Goal: Task Accomplishment & Management: Complete application form

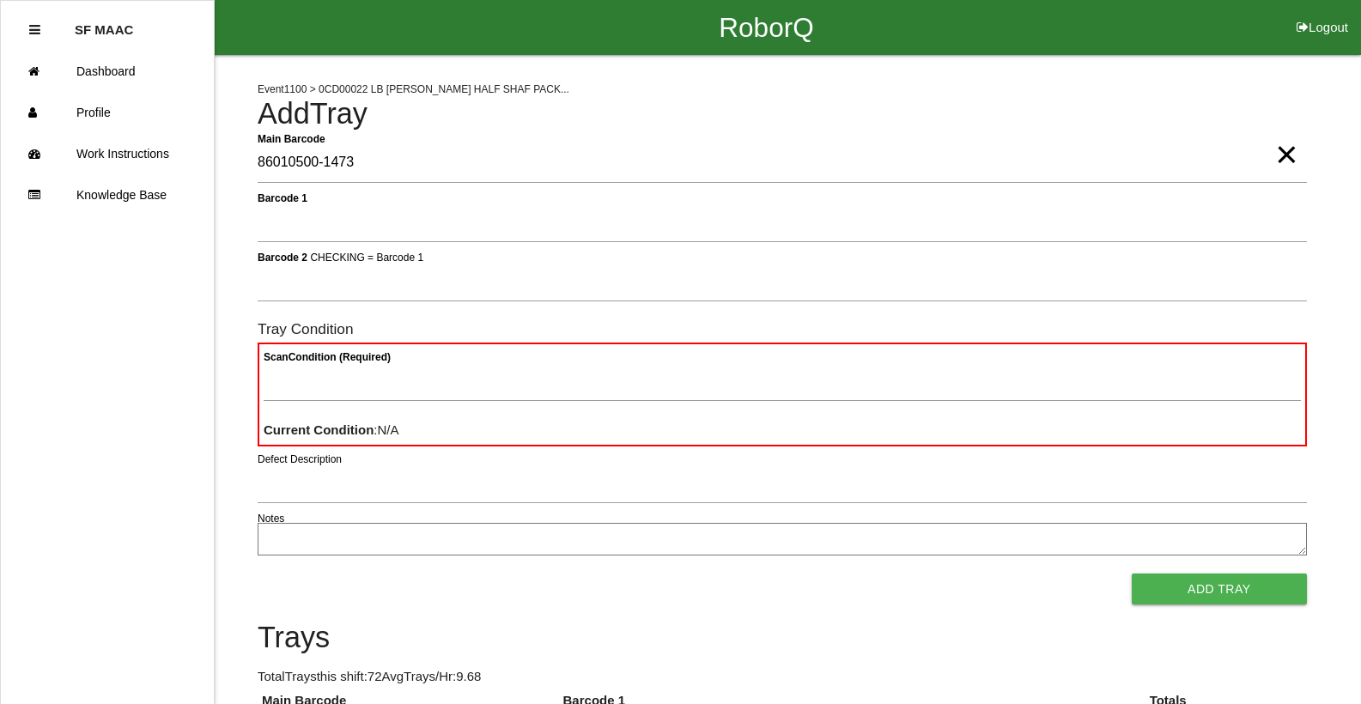
type Barcode "86010500-1473"
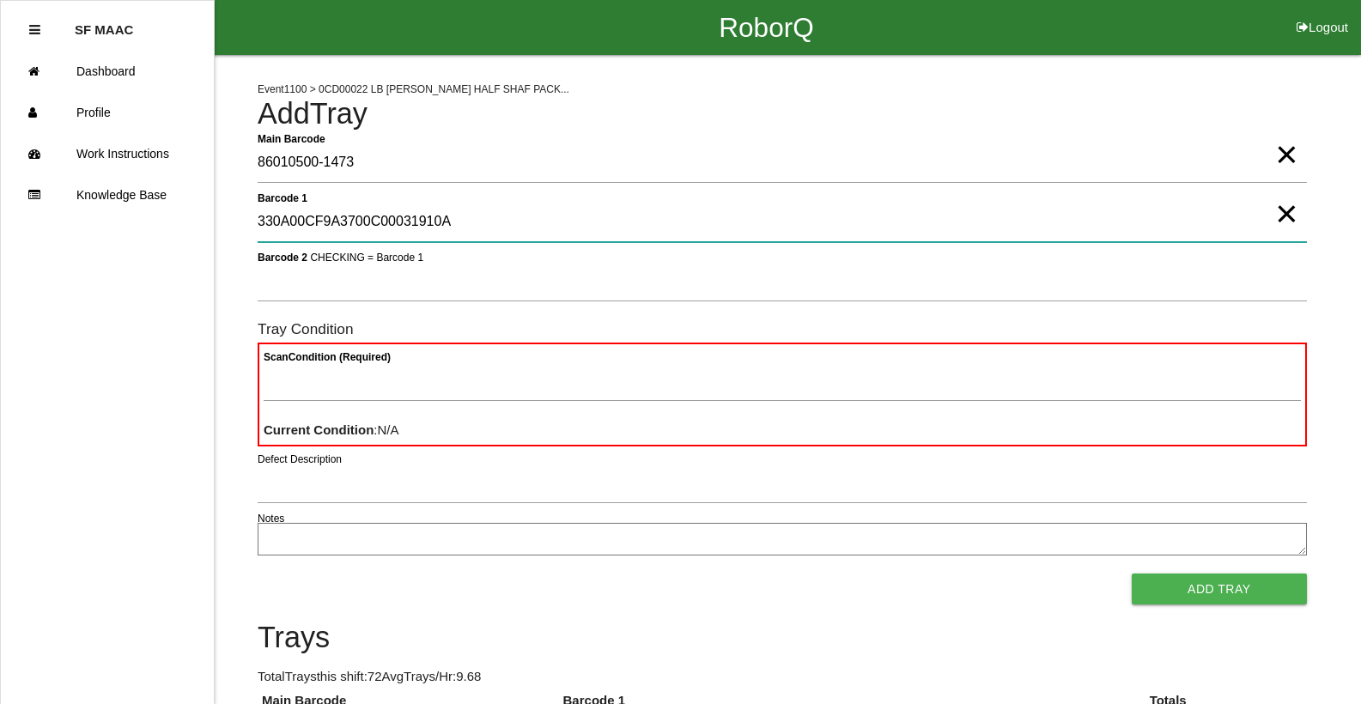
type 1 "330A00CF9A3700C00031910A"
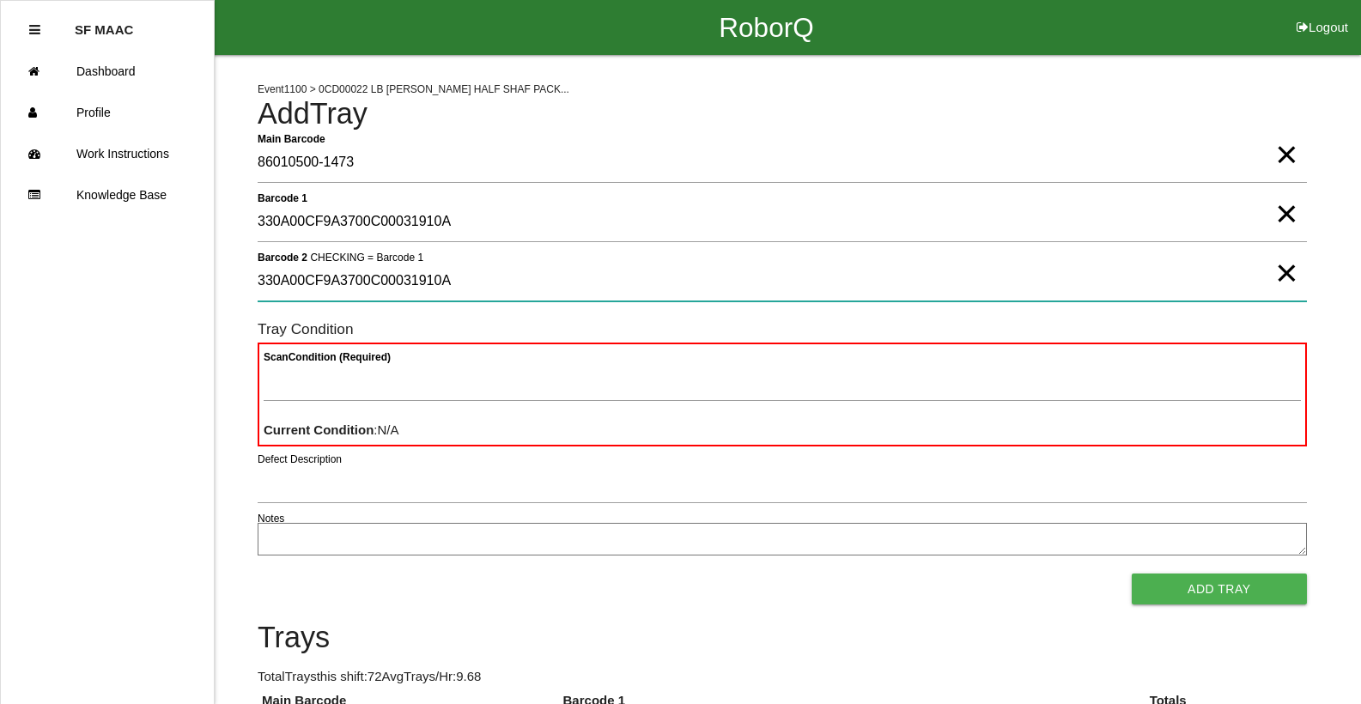
type 2 "330A00CF9A3700C00031910A"
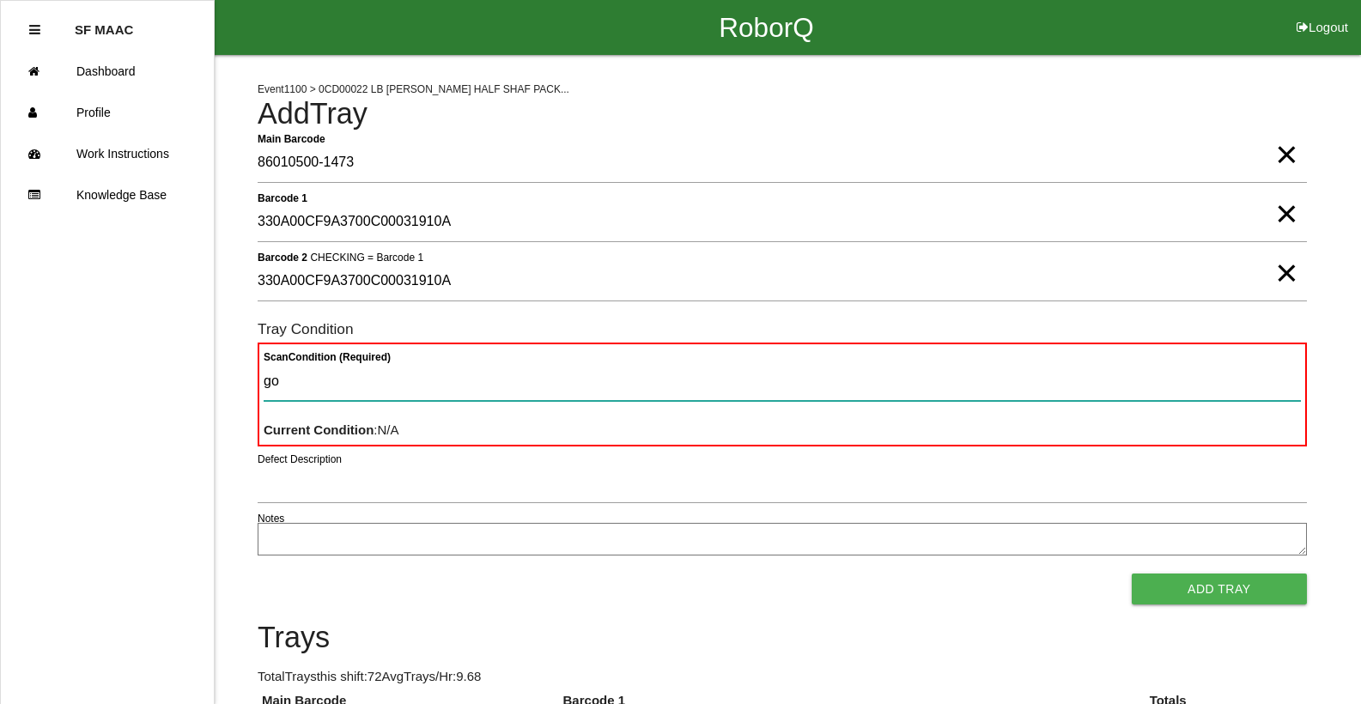
type Condition "goo"
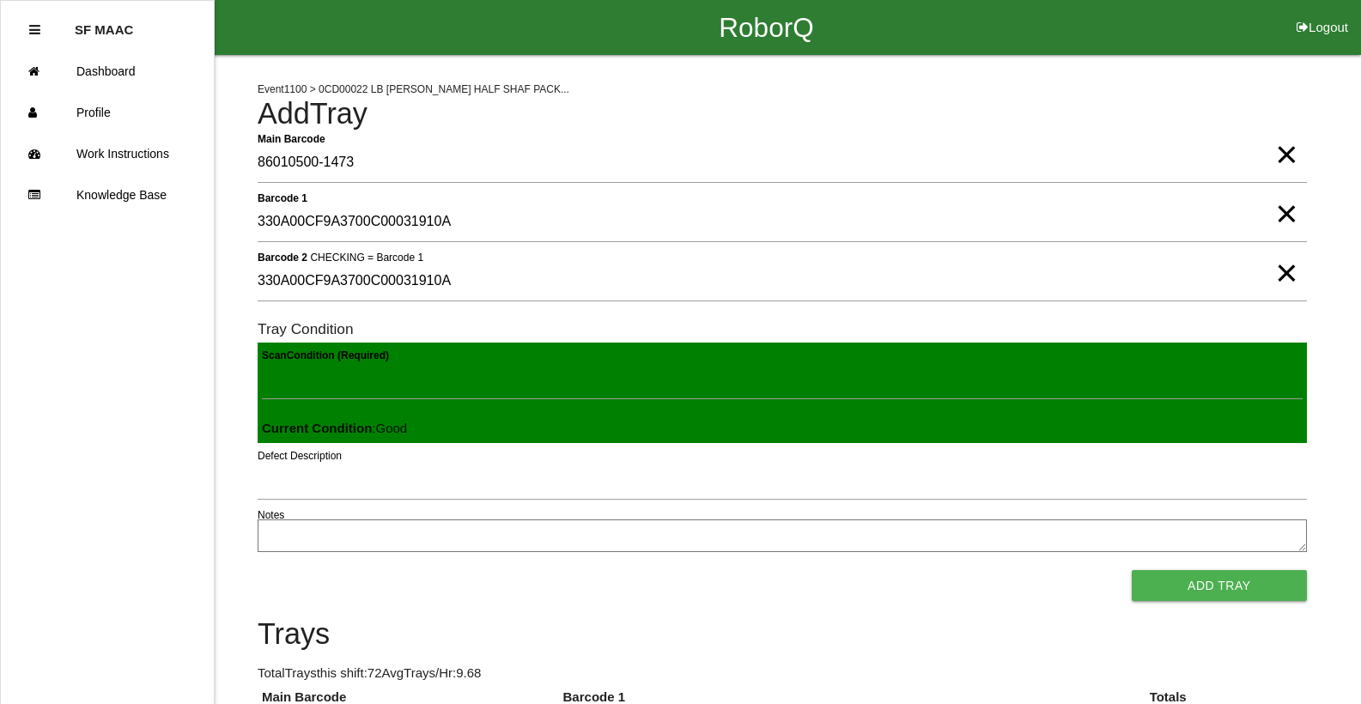
click at [1132, 570] on button "Add Tray" at bounding box center [1219, 585] width 175 height 31
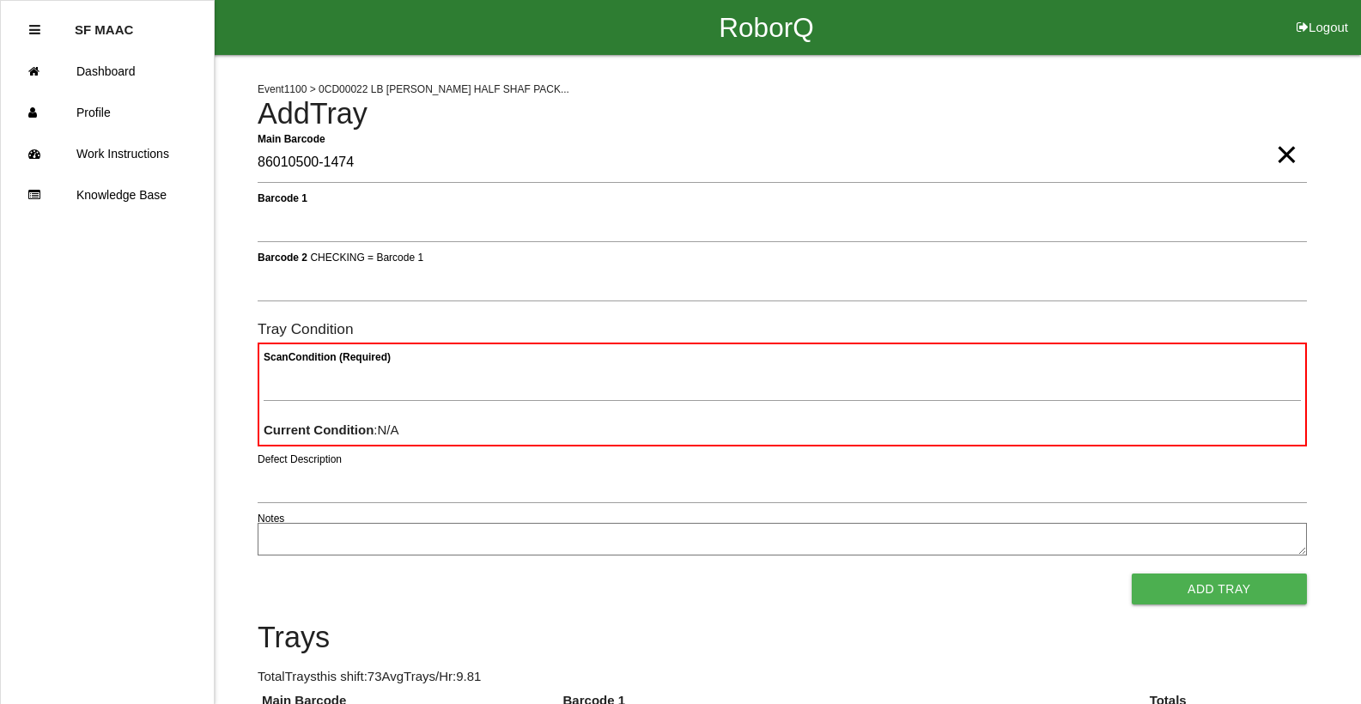
type Barcode "86010500-1474"
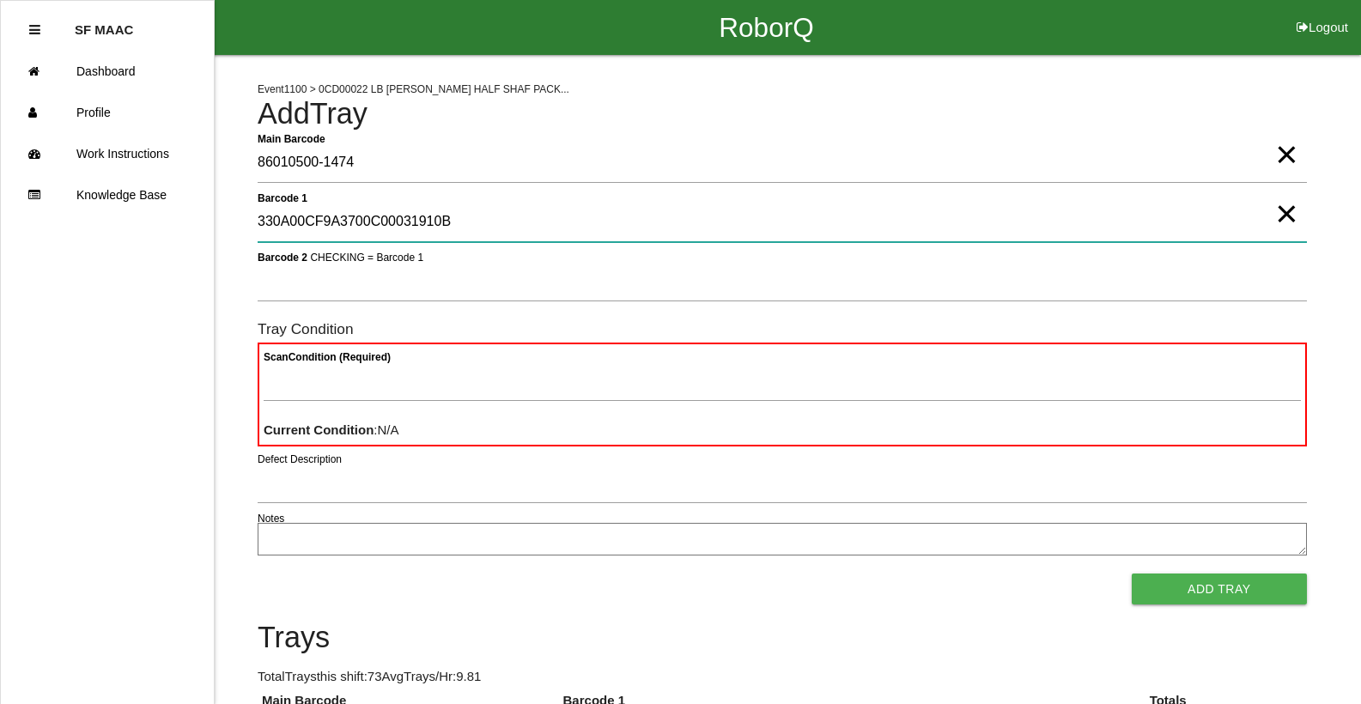
type 1 "330A00CF9A3700C00031910B"
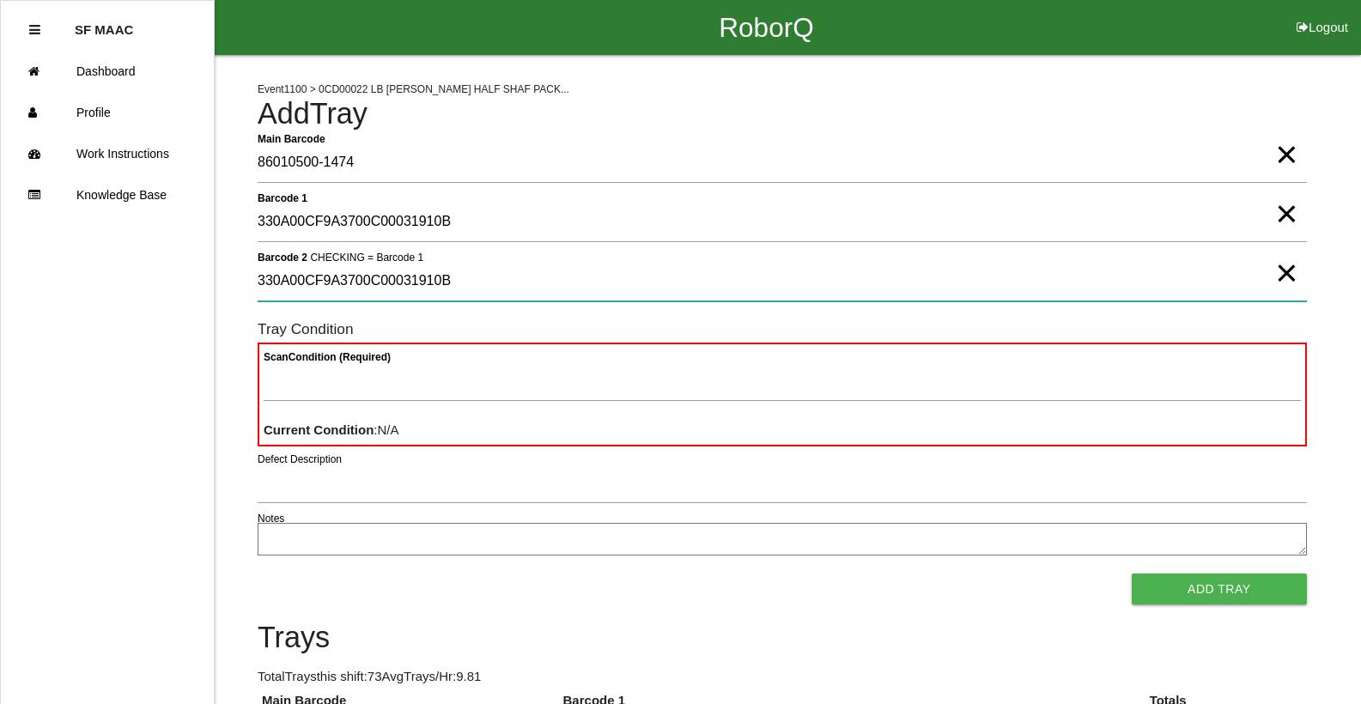
type 2 "330A00CF9A3700C00031910B"
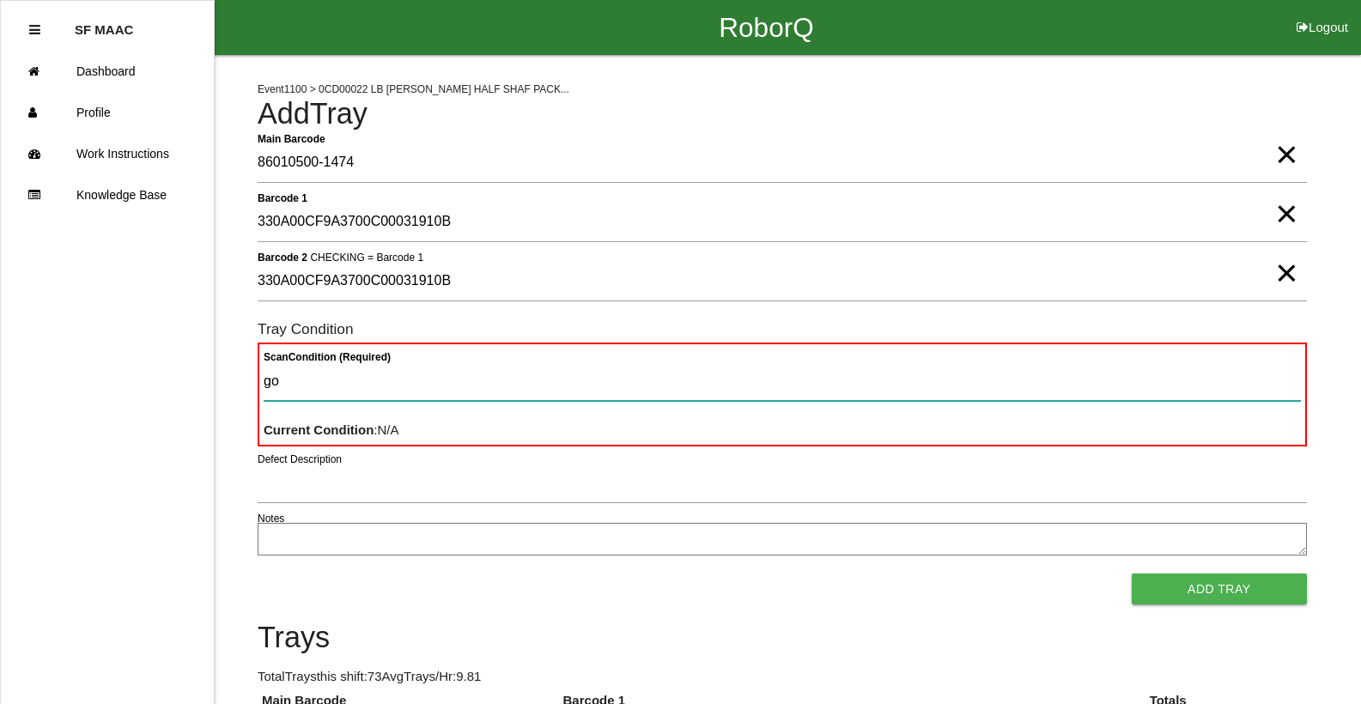
type Condition "goo"
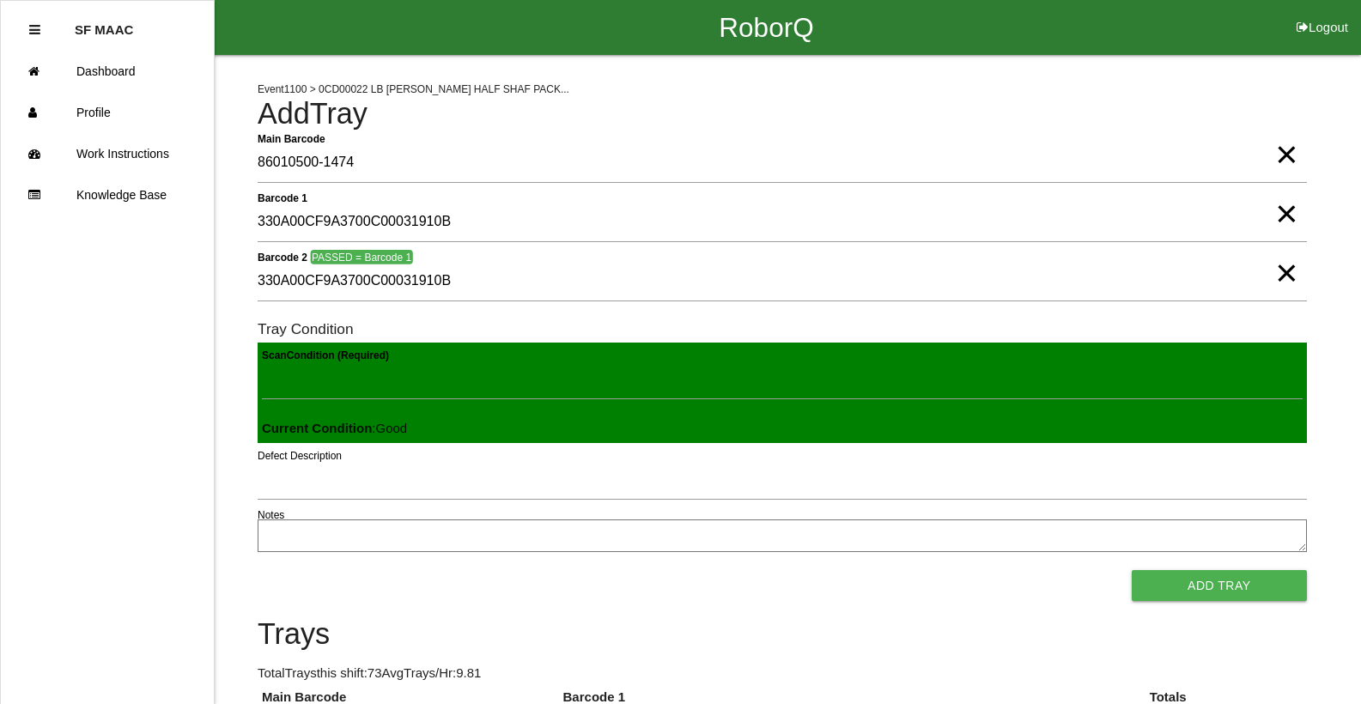
click at [1132, 570] on button "Add Tray" at bounding box center [1219, 585] width 175 height 31
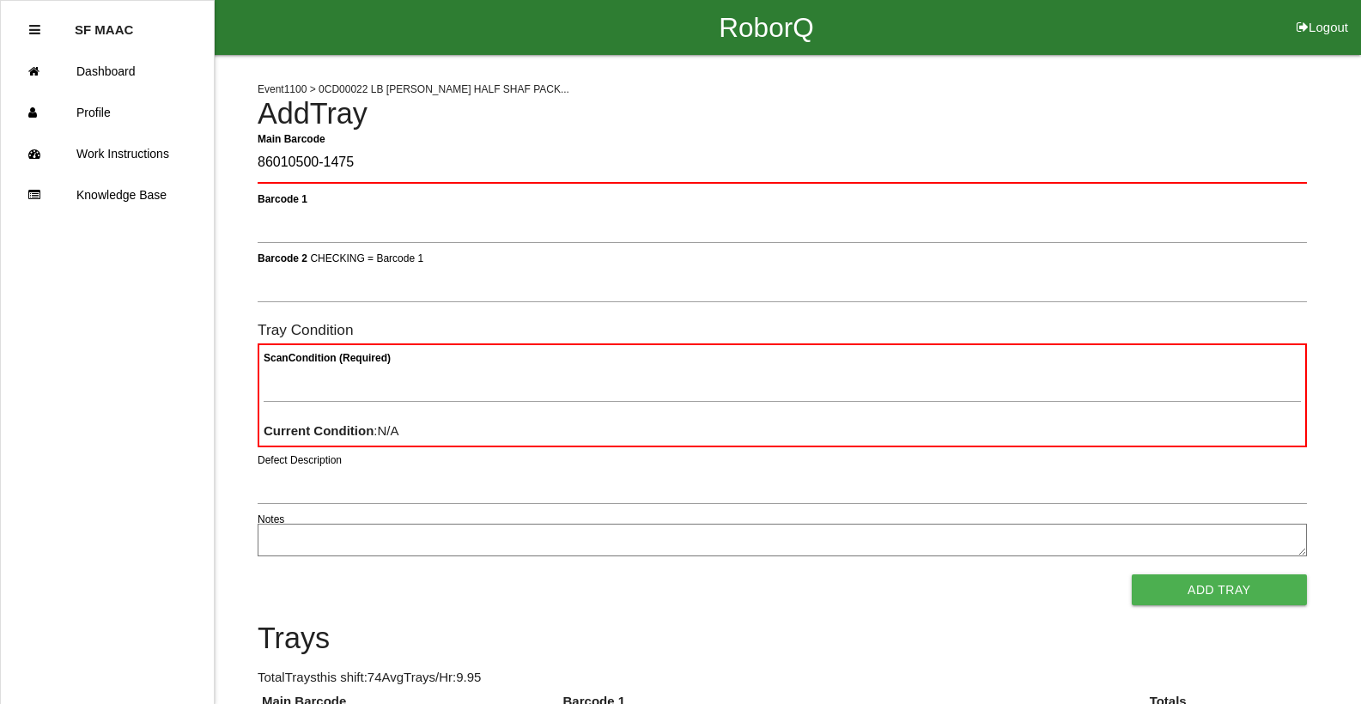
type Barcode "86010500-1475"
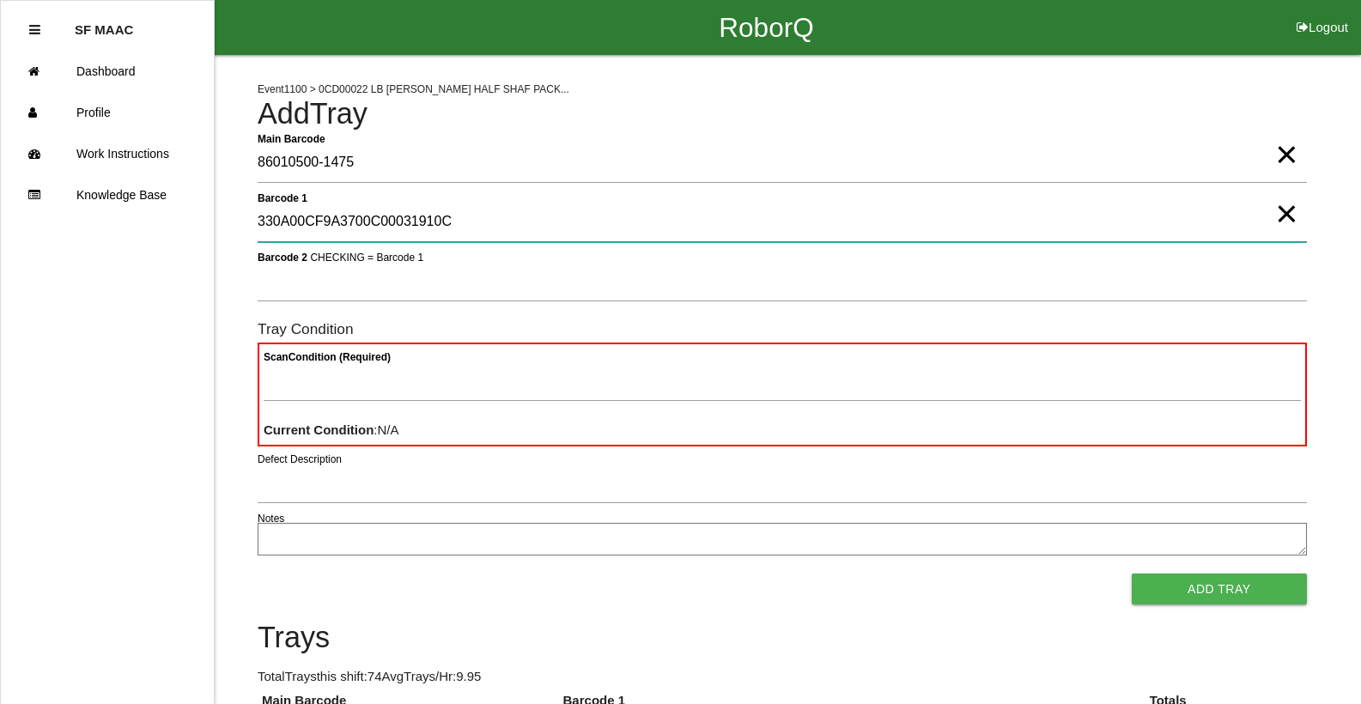
type 1 "330A00CF9A3700C00031910C"
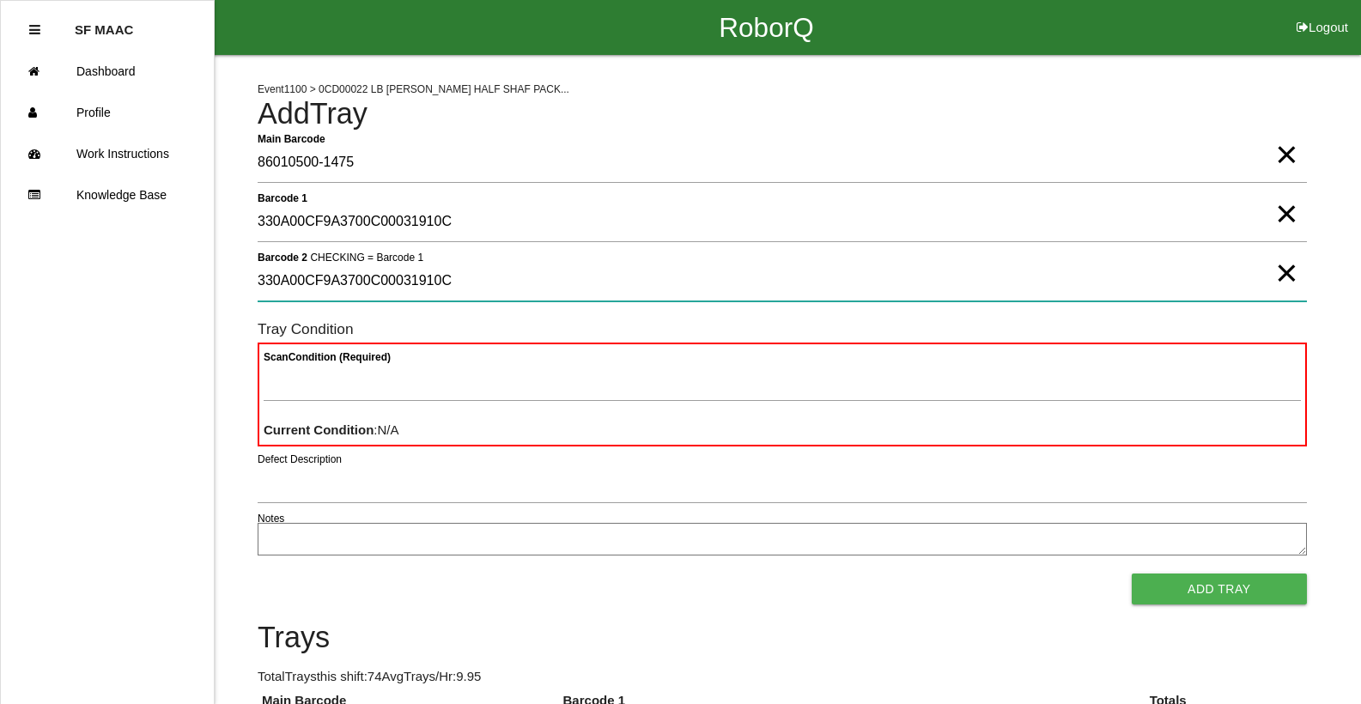
type 2 "330A00CF9A3700C00031910C"
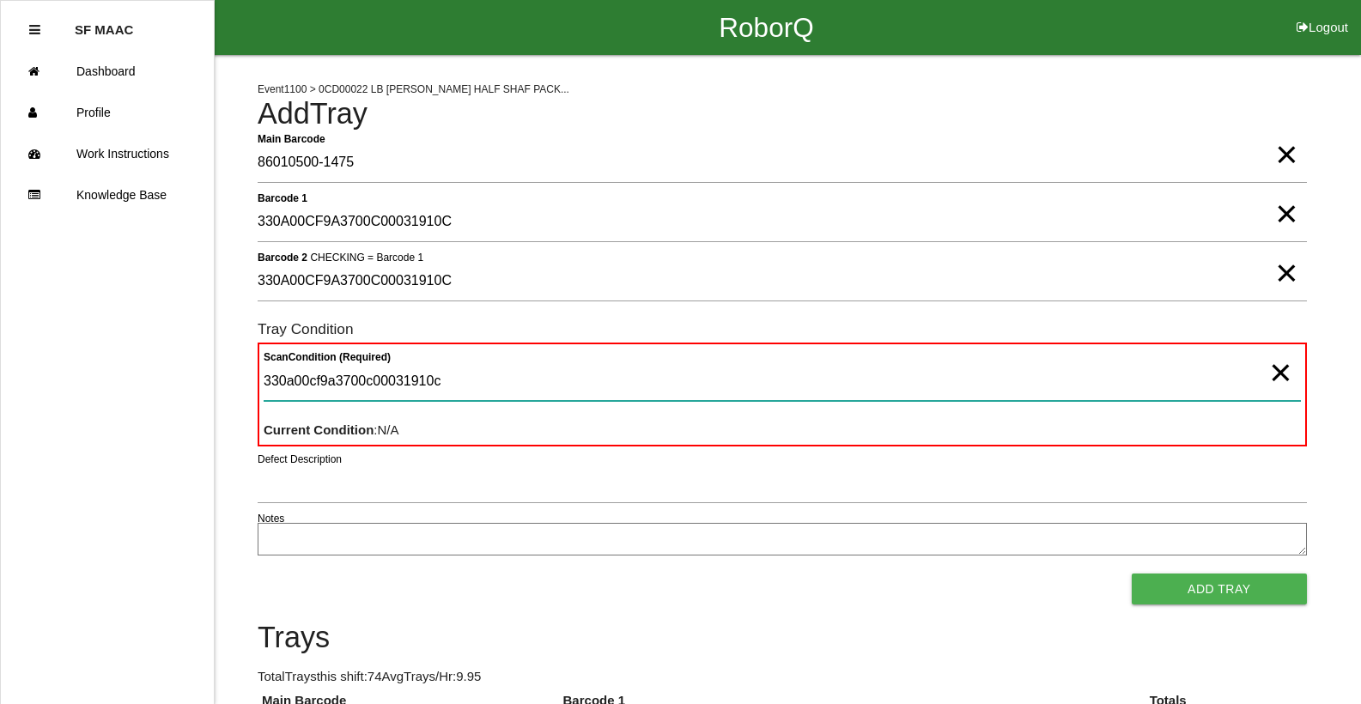
type Condition "330a00cf9a3700c00031910c"
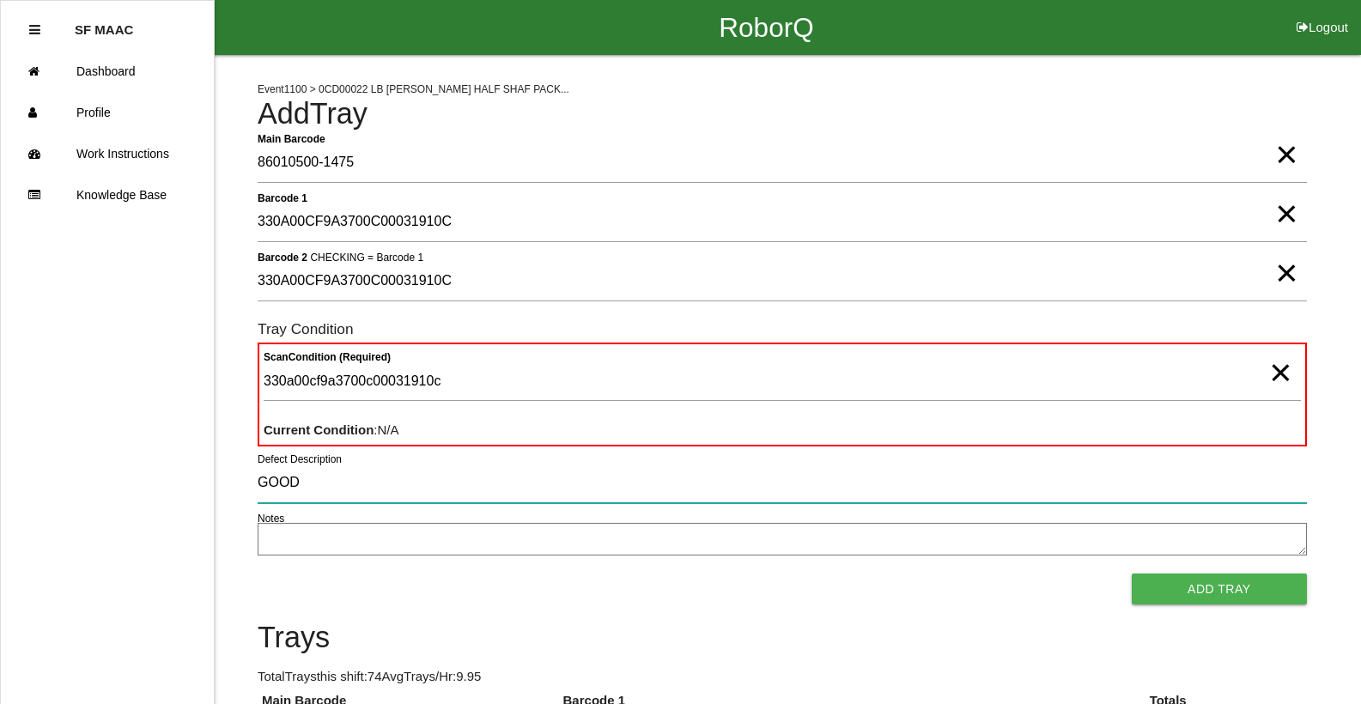
type input "GOOD"
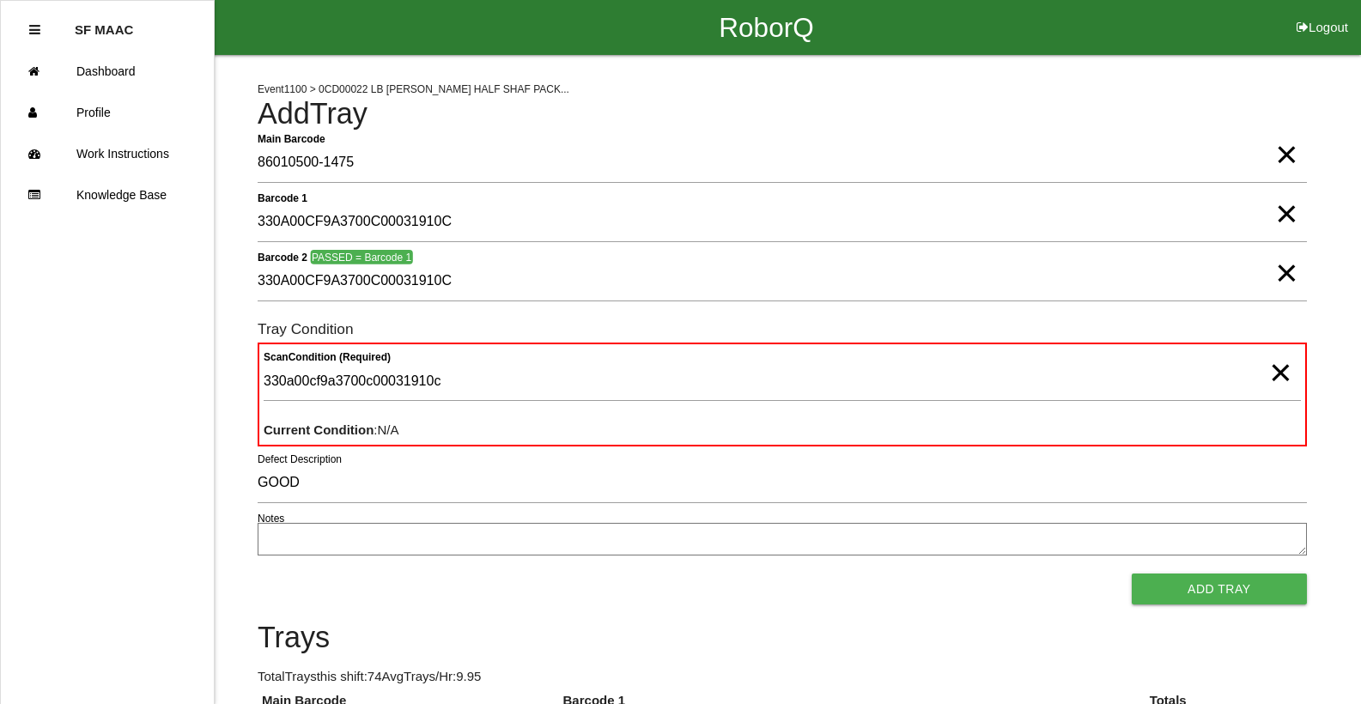
click at [1288, 373] on span "×" at bounding box center [1280, 355] width 22 height 34
click at [1243, 403] on div "Scan Condition (Required)" at bounding box center [782, 385] width 1037 height 46
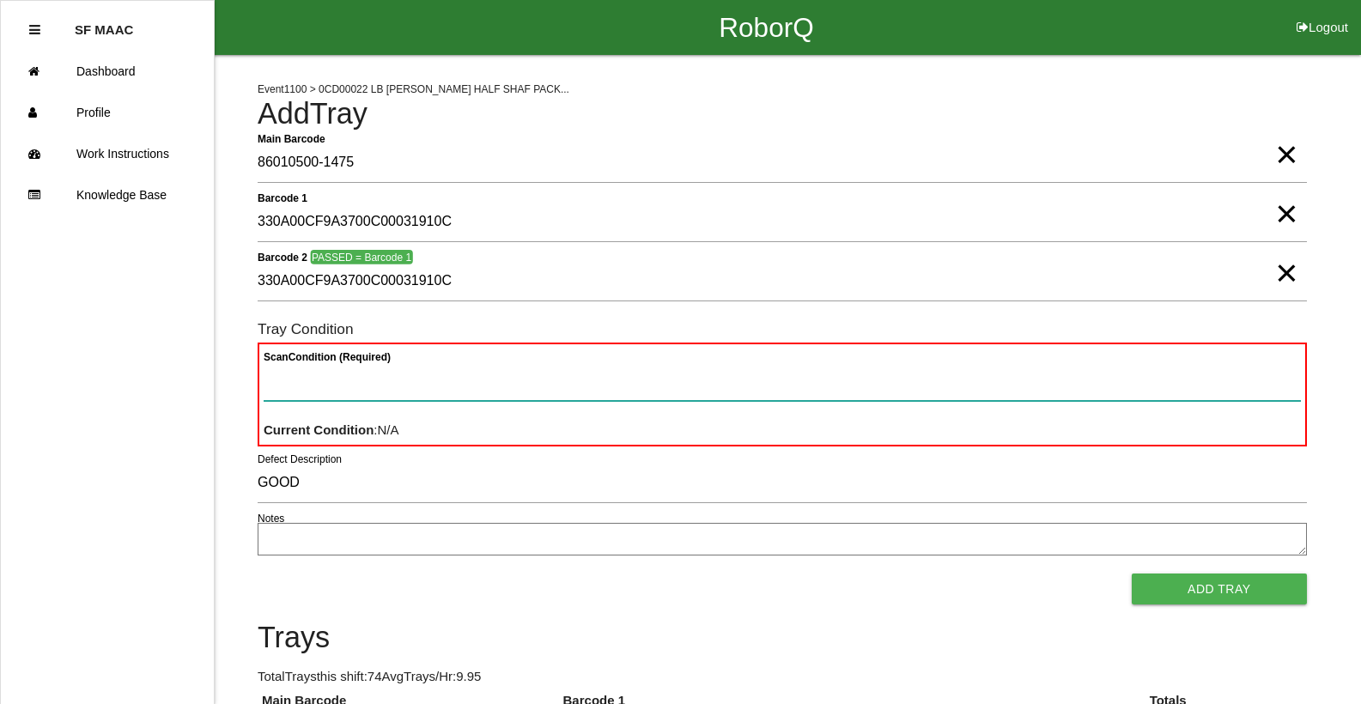
click at [1243, 393] on Condition "Scan Condition (Required)" at bounding box center [782, 382] width 1037 height 40
type Condition "goo"
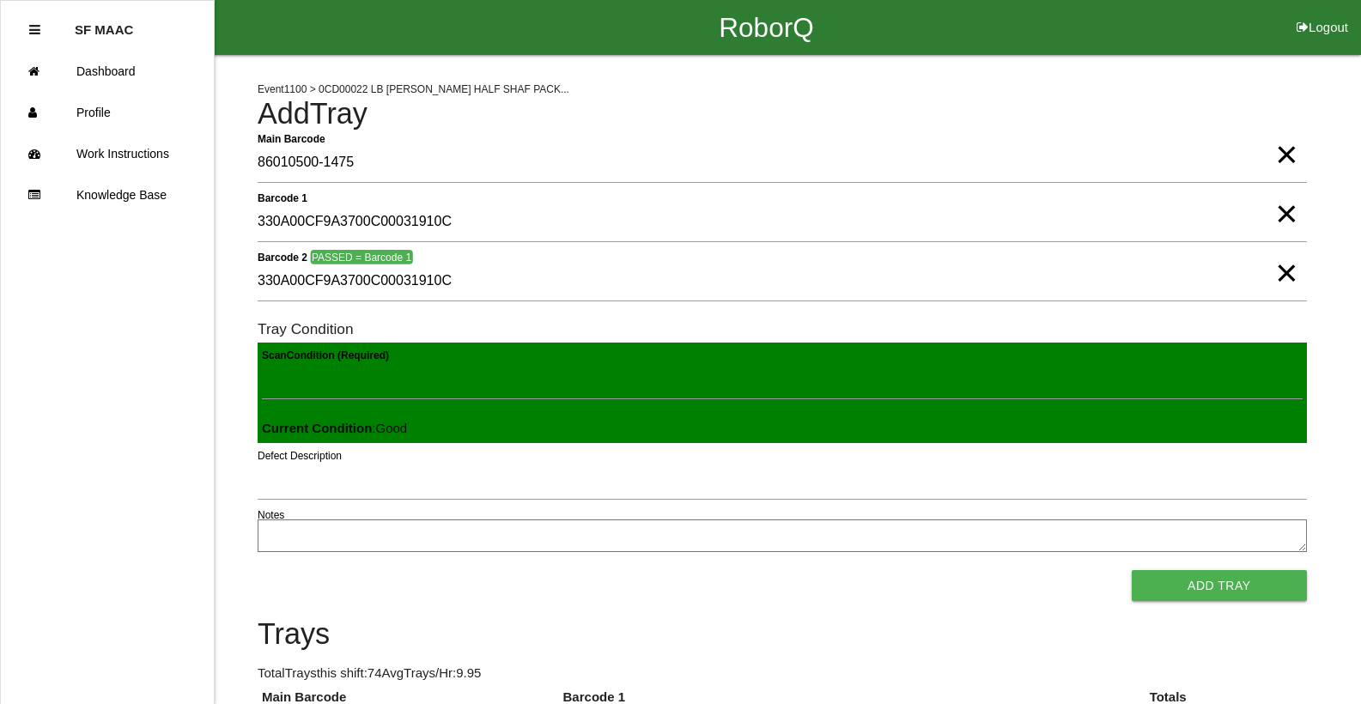
click button "Add Tray" at bounding box center [1219, 585] width 175 height 31
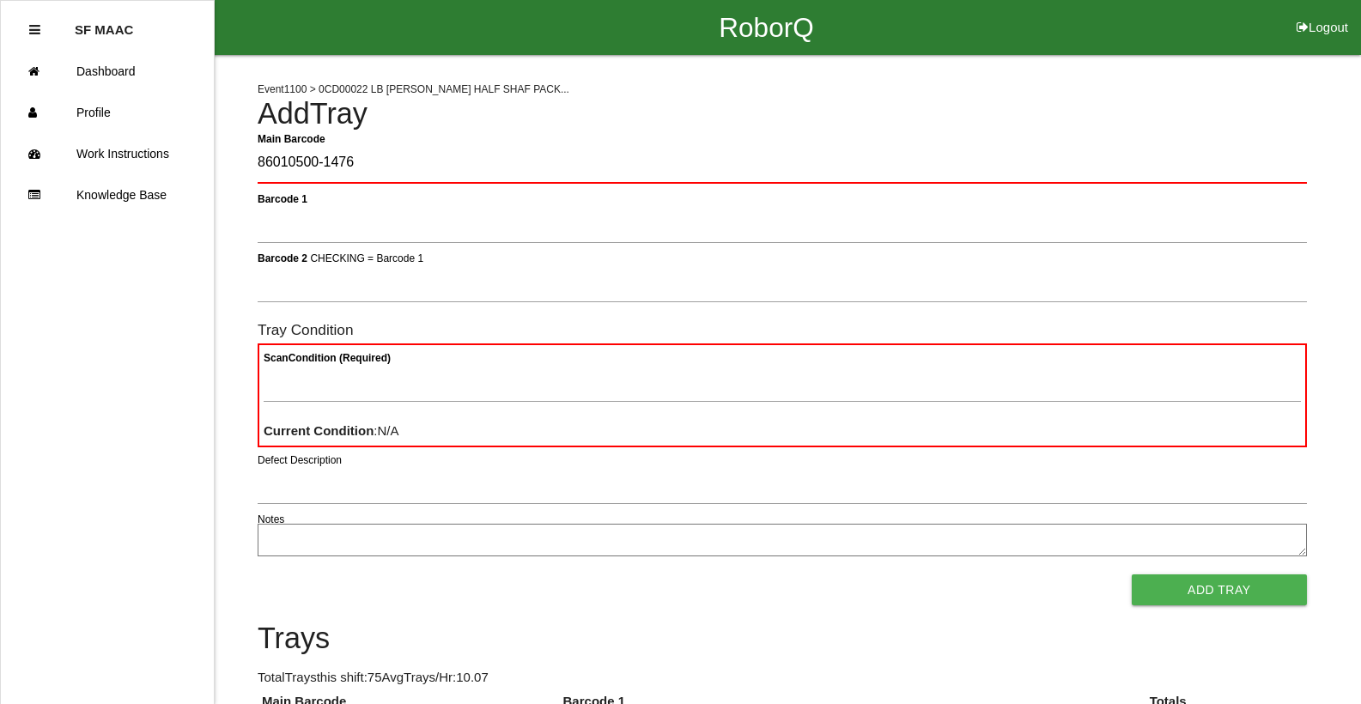
type Barcode "86010500-1476"
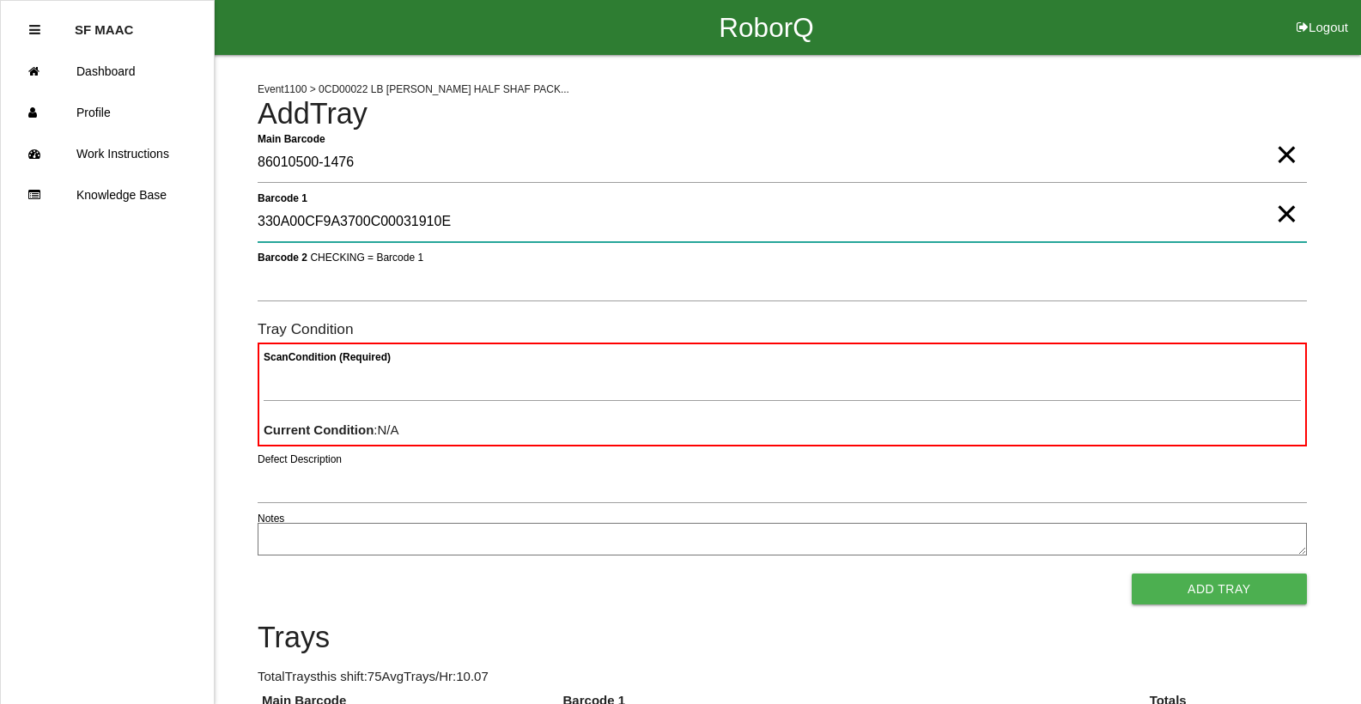
type 1 "330A00CF9A3700C00031910E"
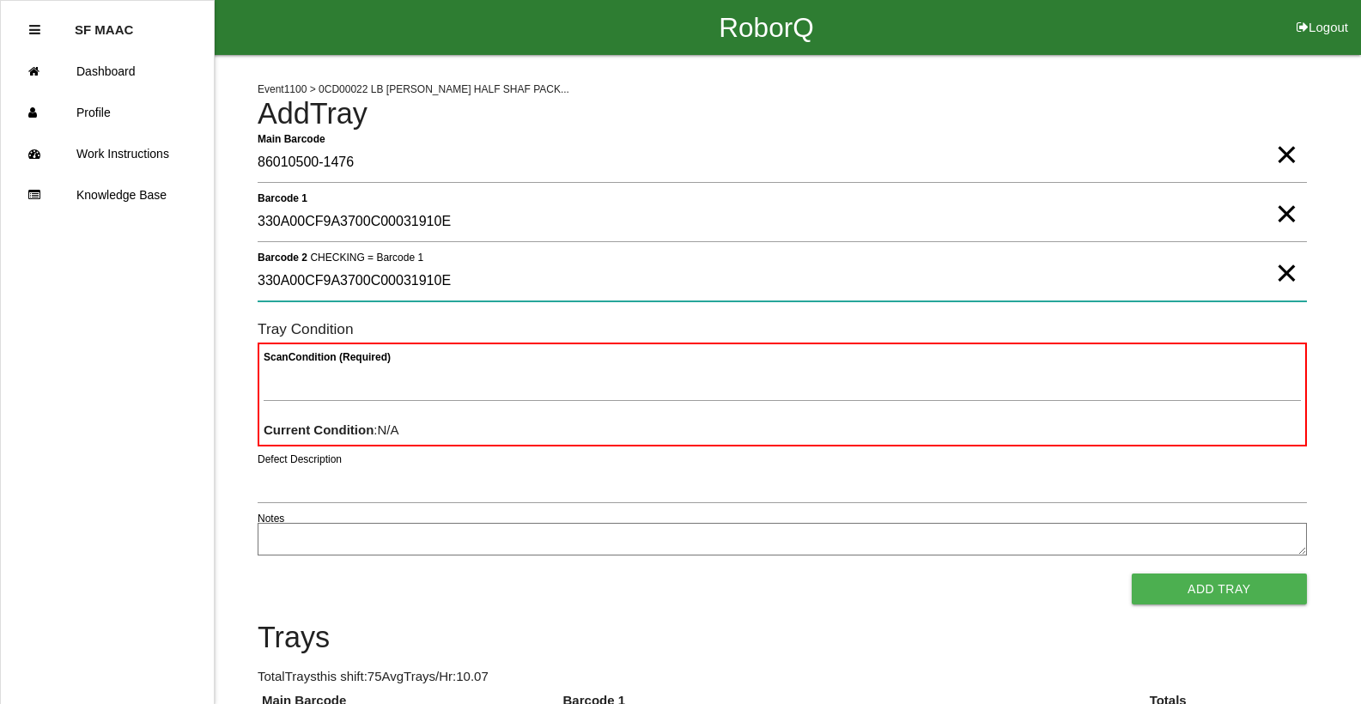
type 2 "330A00CF9A3700C00031910E"
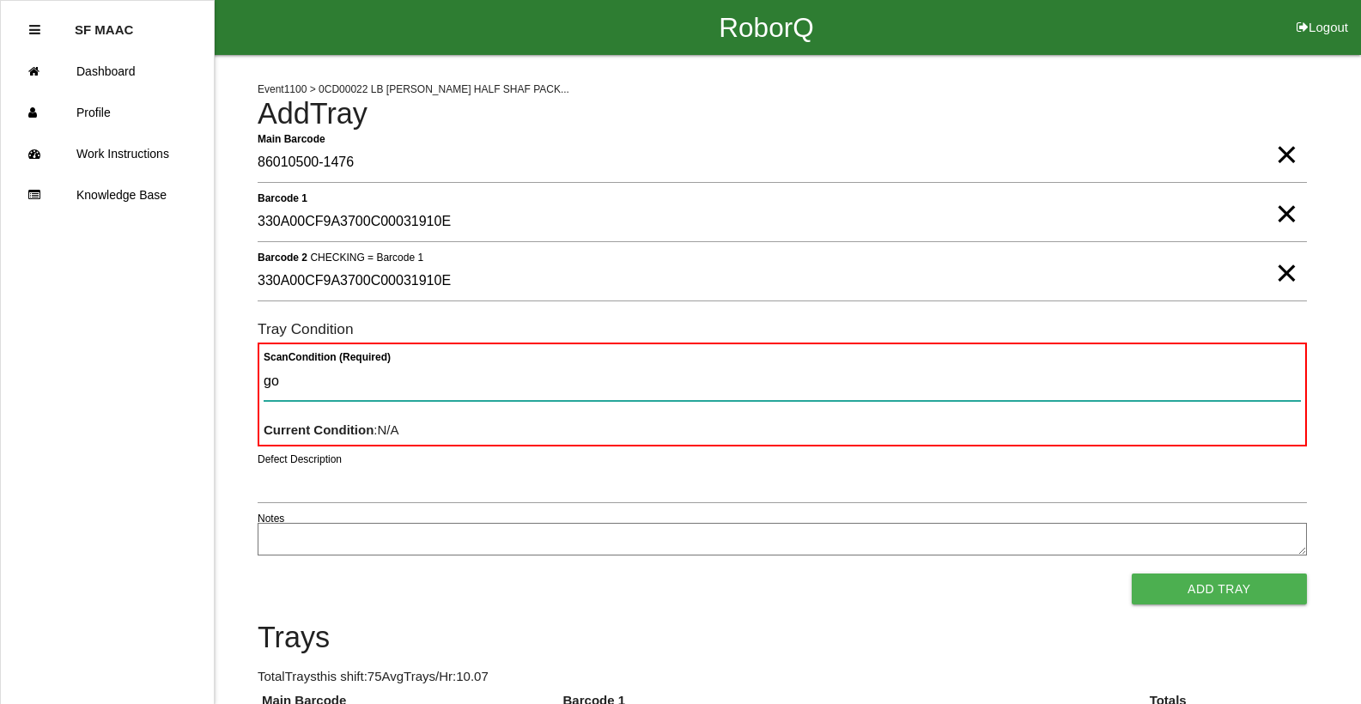
type Condition "goo"
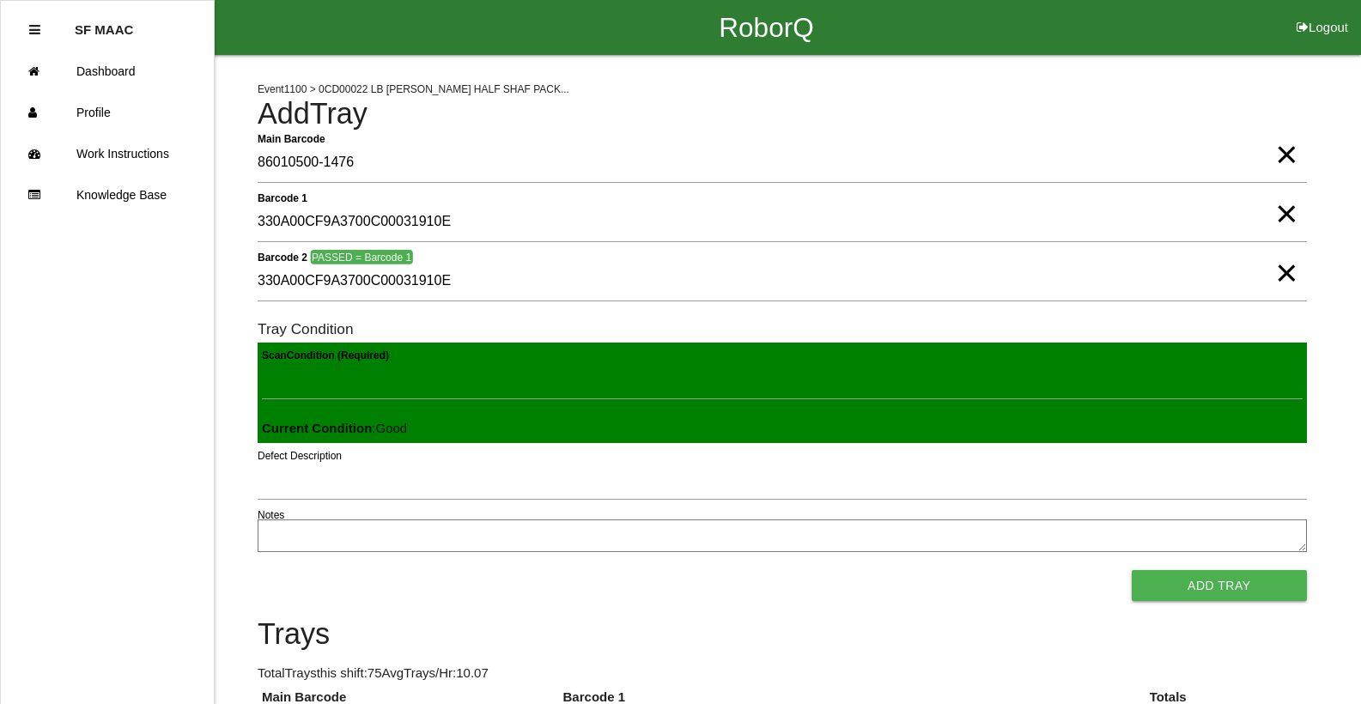
click at [1132, 570] on button "Add Tray" at bounding box center [1219, 585] width 175 height 31
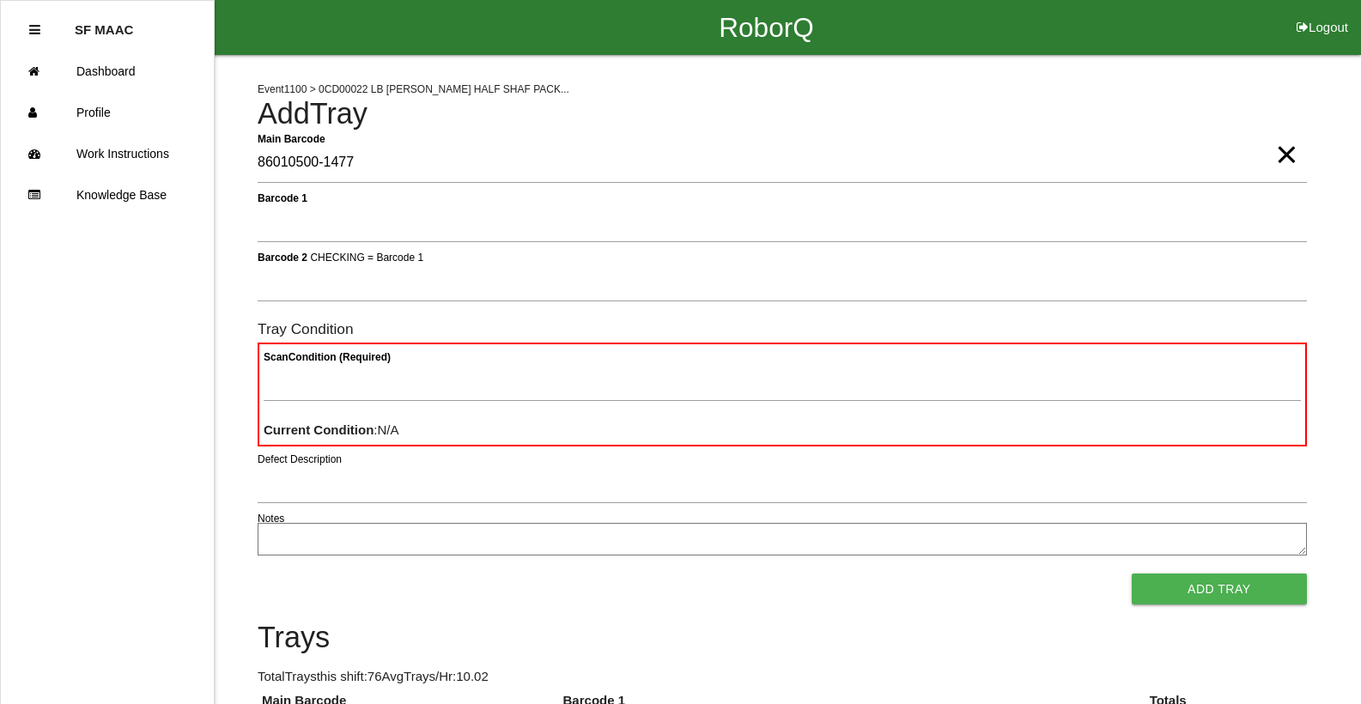
type Barcode "86010500-1477"
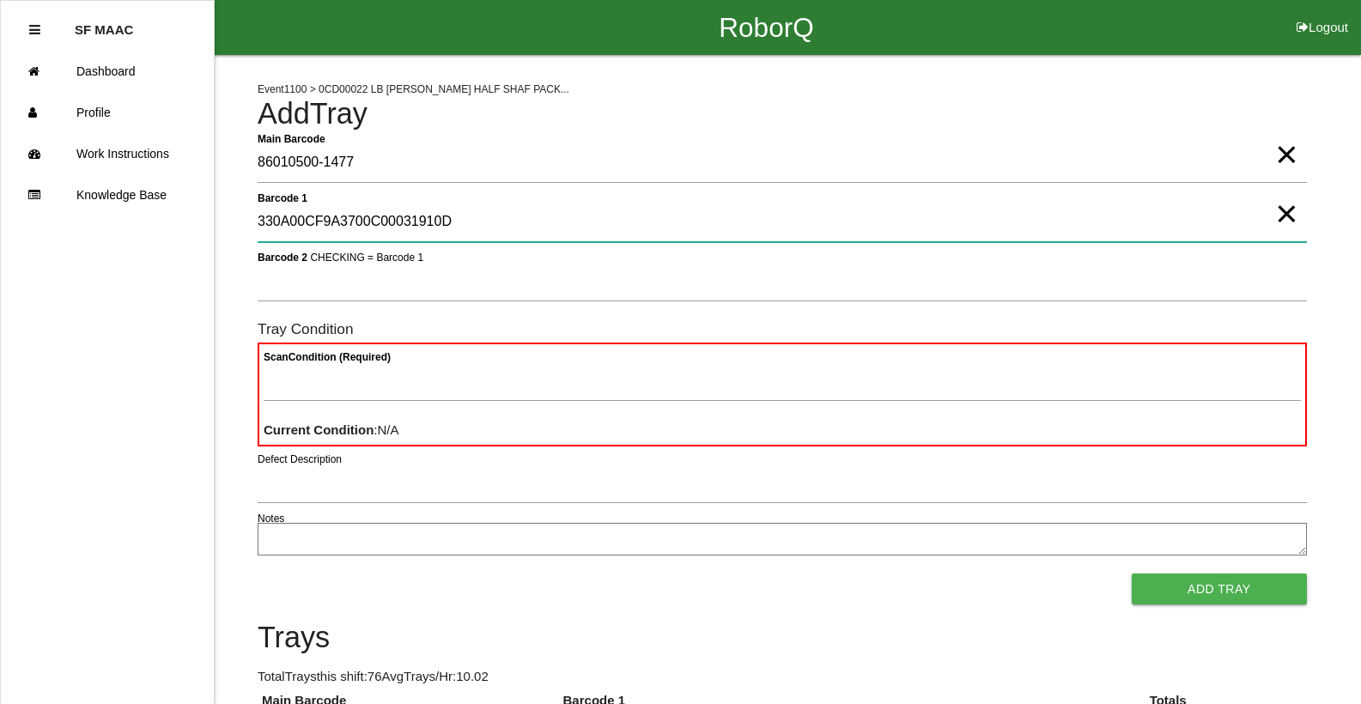
type 1 "330A00CF9A3700C00031910D"
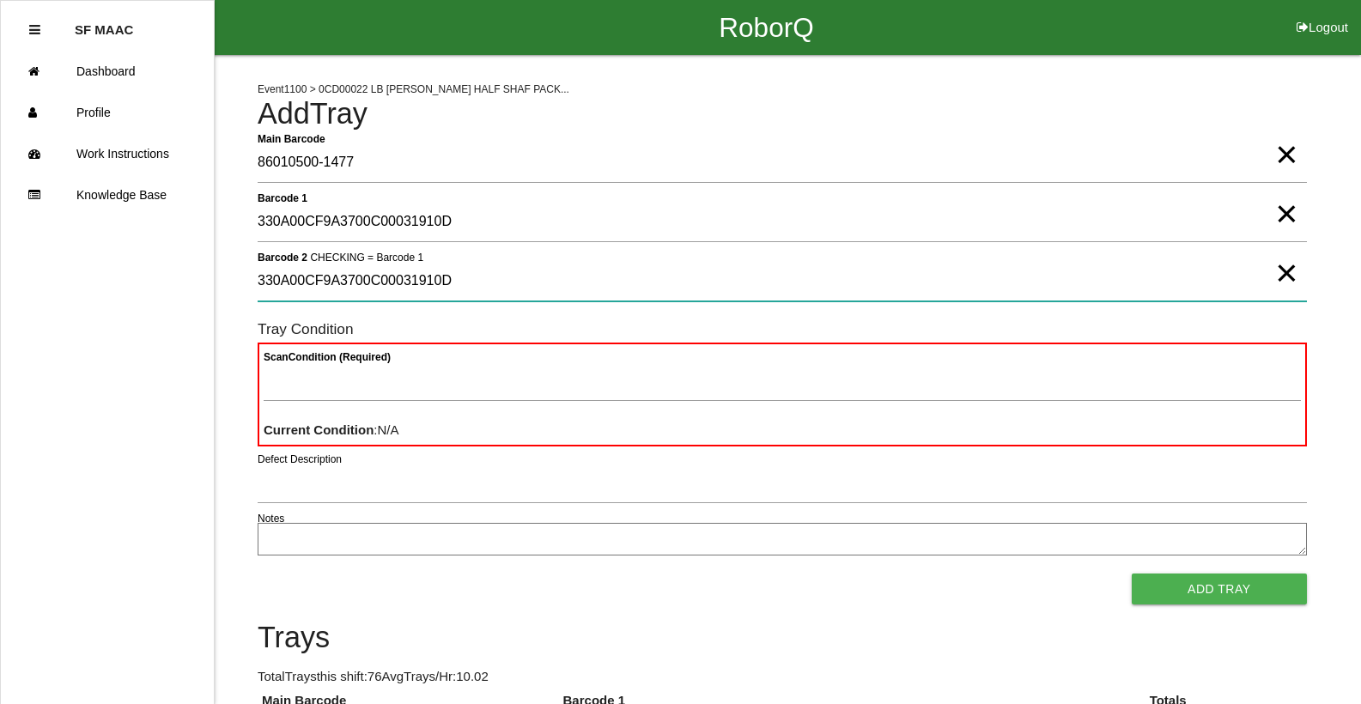
type 2 "330A00CF9A3700C00031910D"
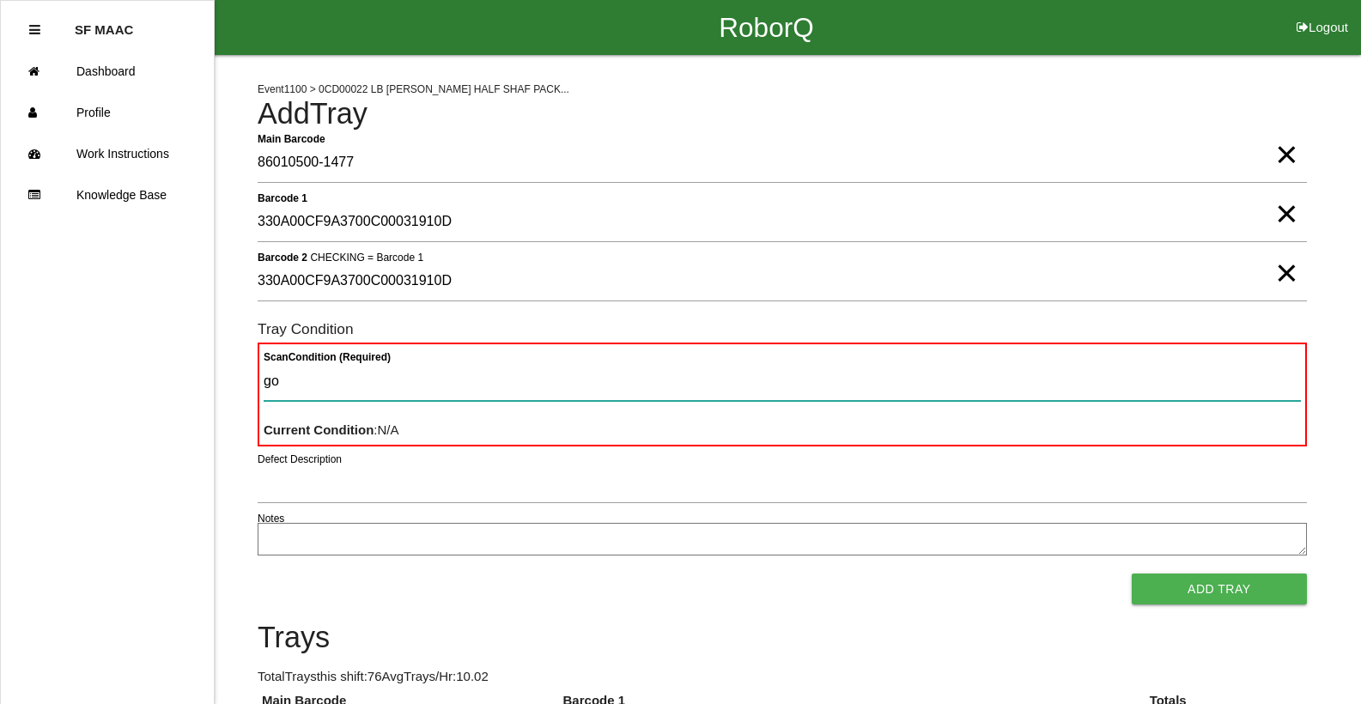
type Condition "goo"
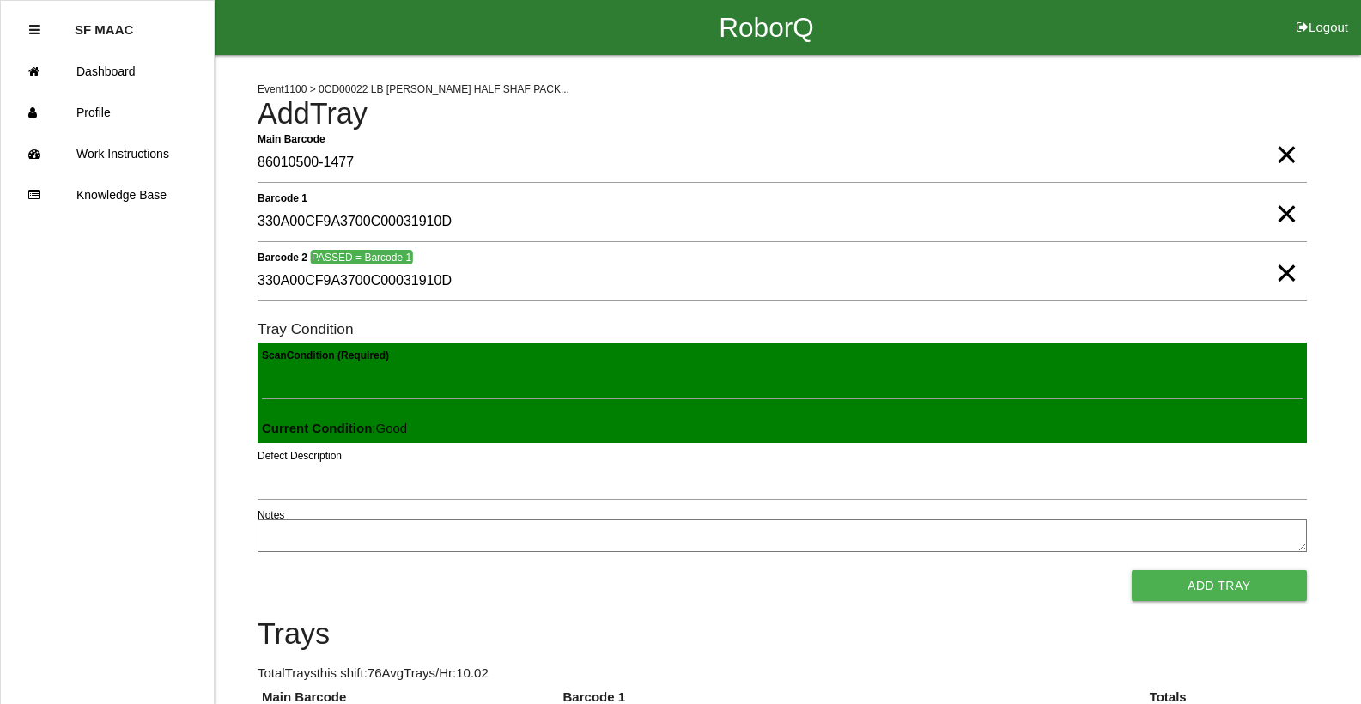
click at [1132, 570] on button "Add Tray" at bounding box center [1219, 585] width 175 height 31
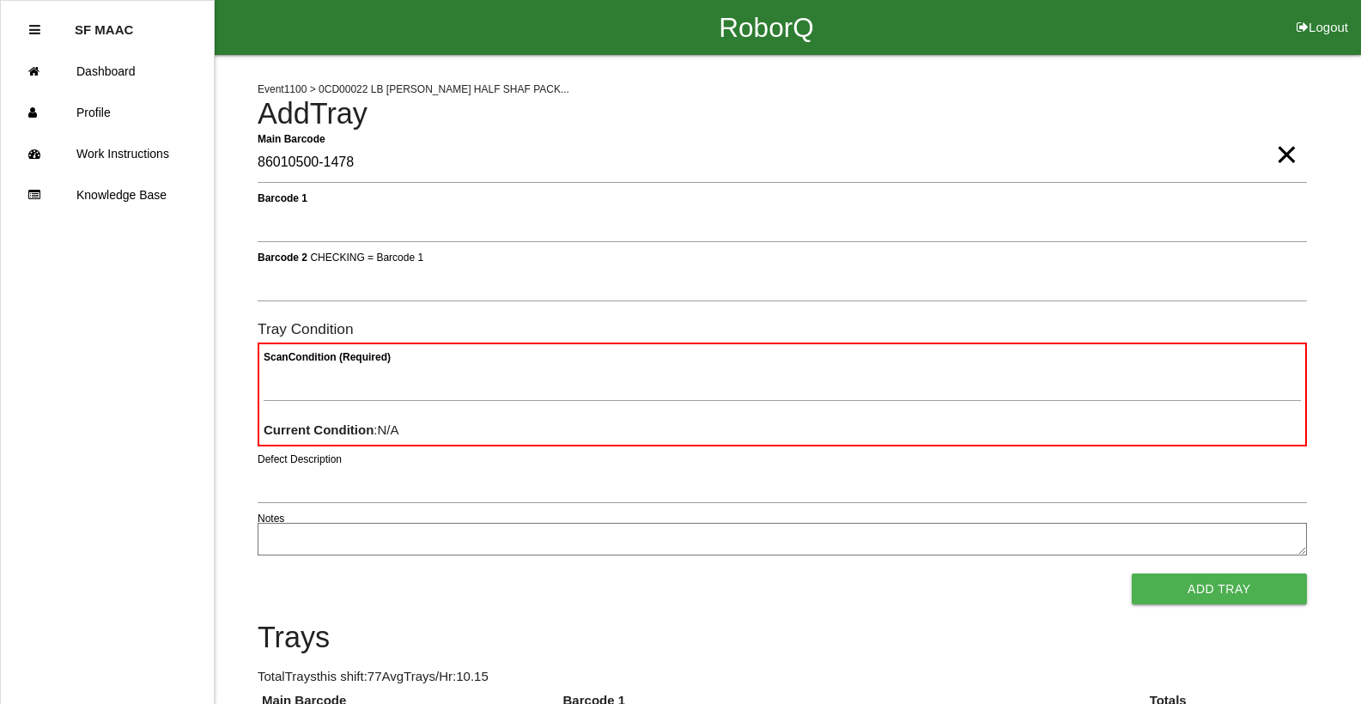
type Barcode "86010500-1478"
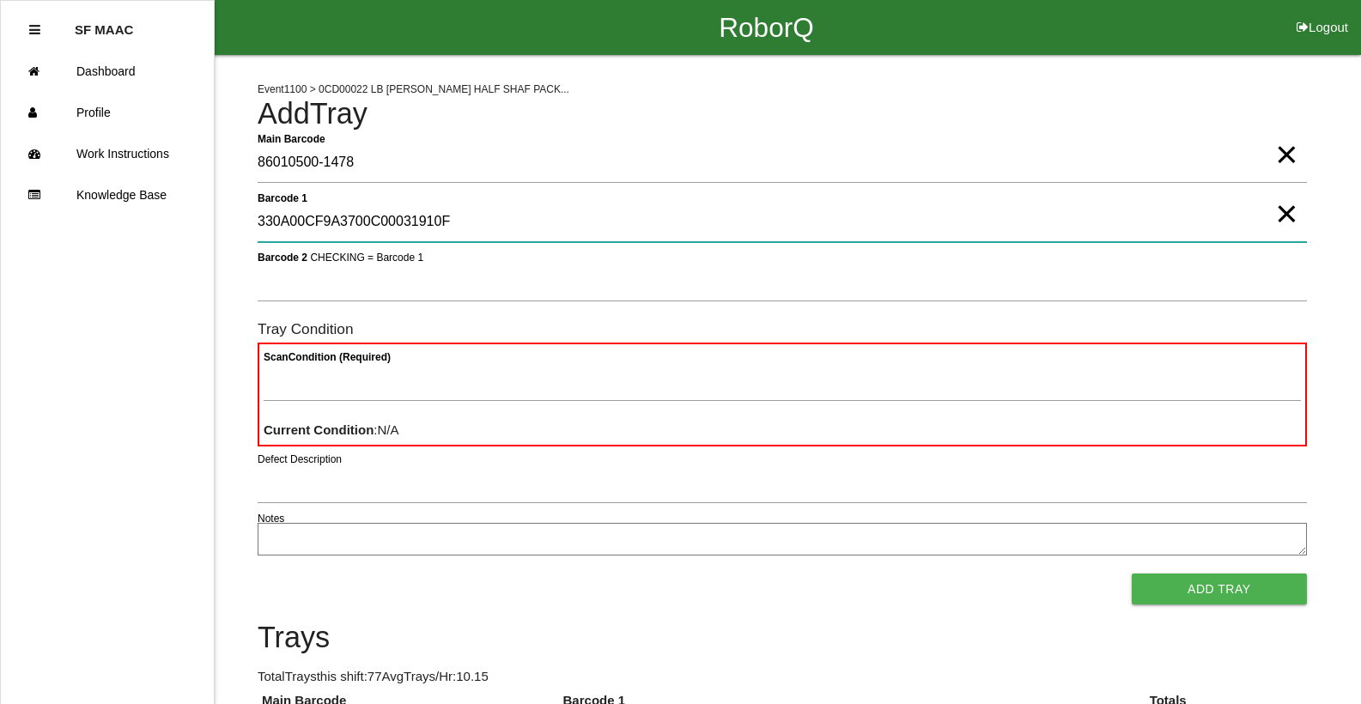
type 1 "330A00CF9A3700C00031910F"
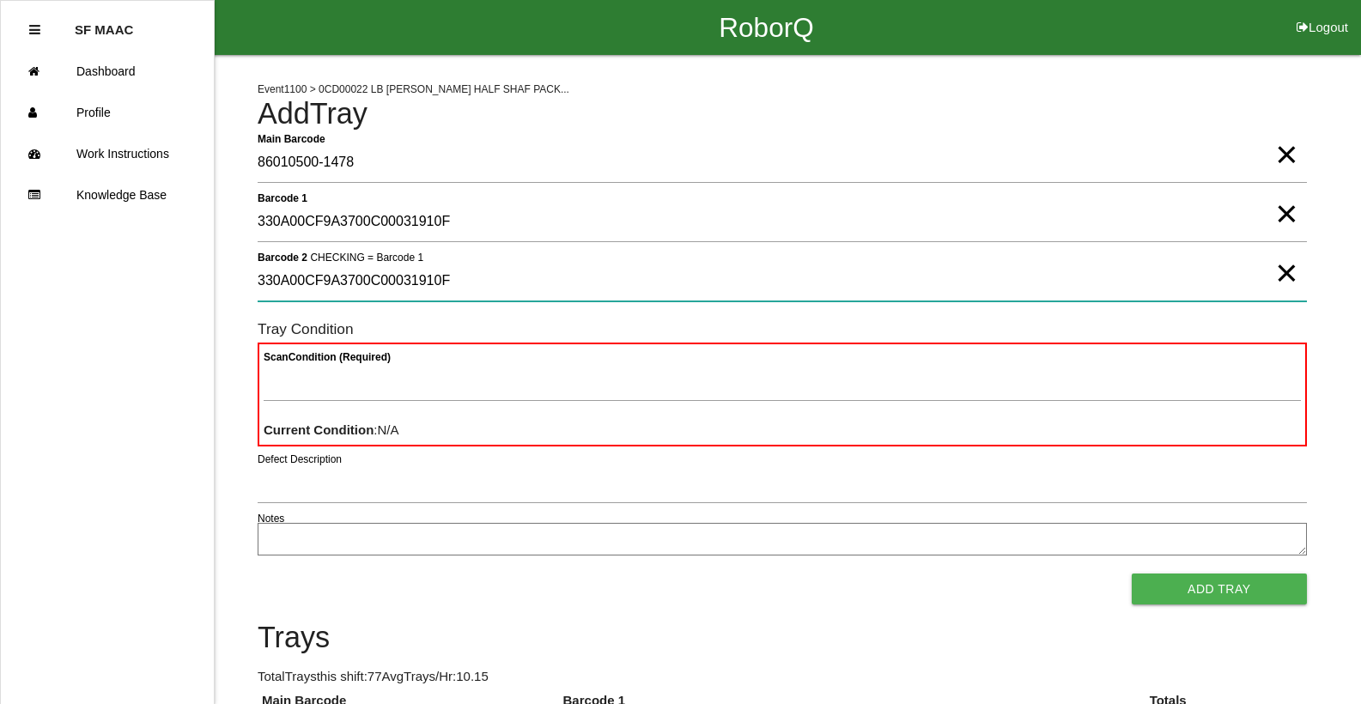
type 2 "330A00CF9A3700C00031910F"
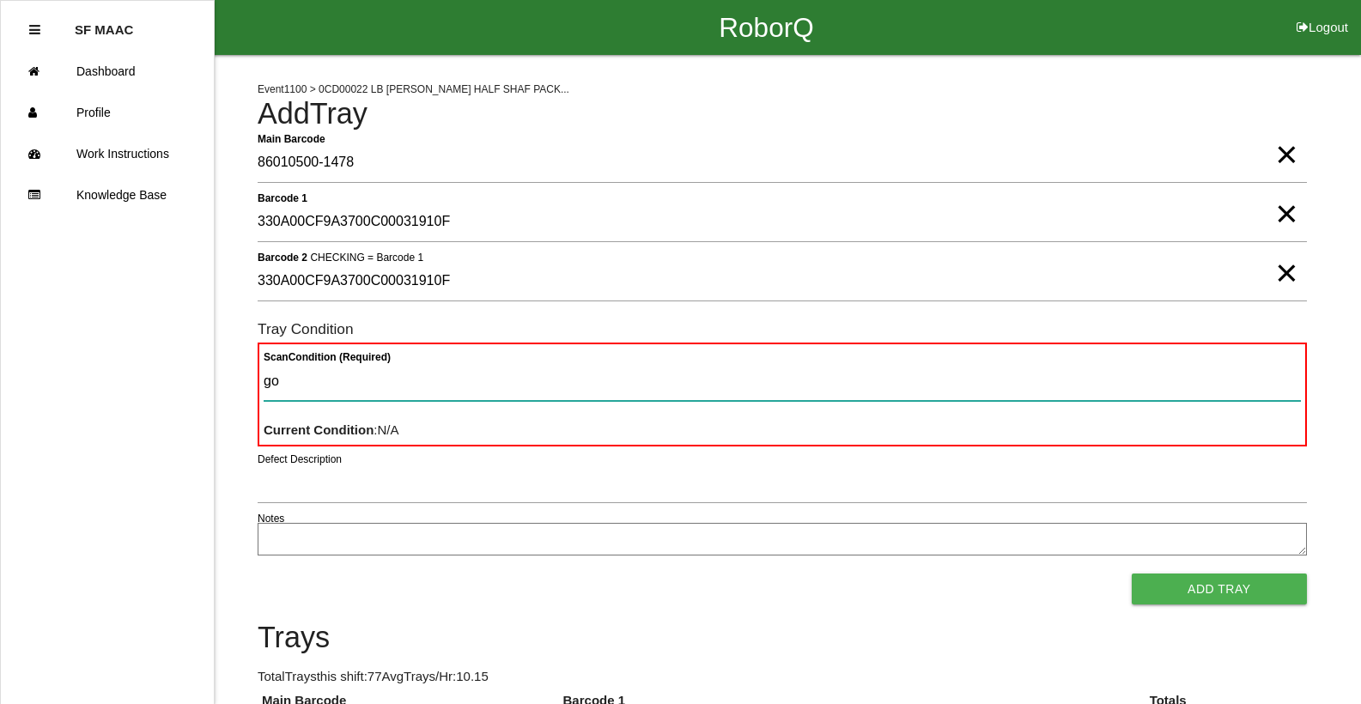
type Condition "goo"
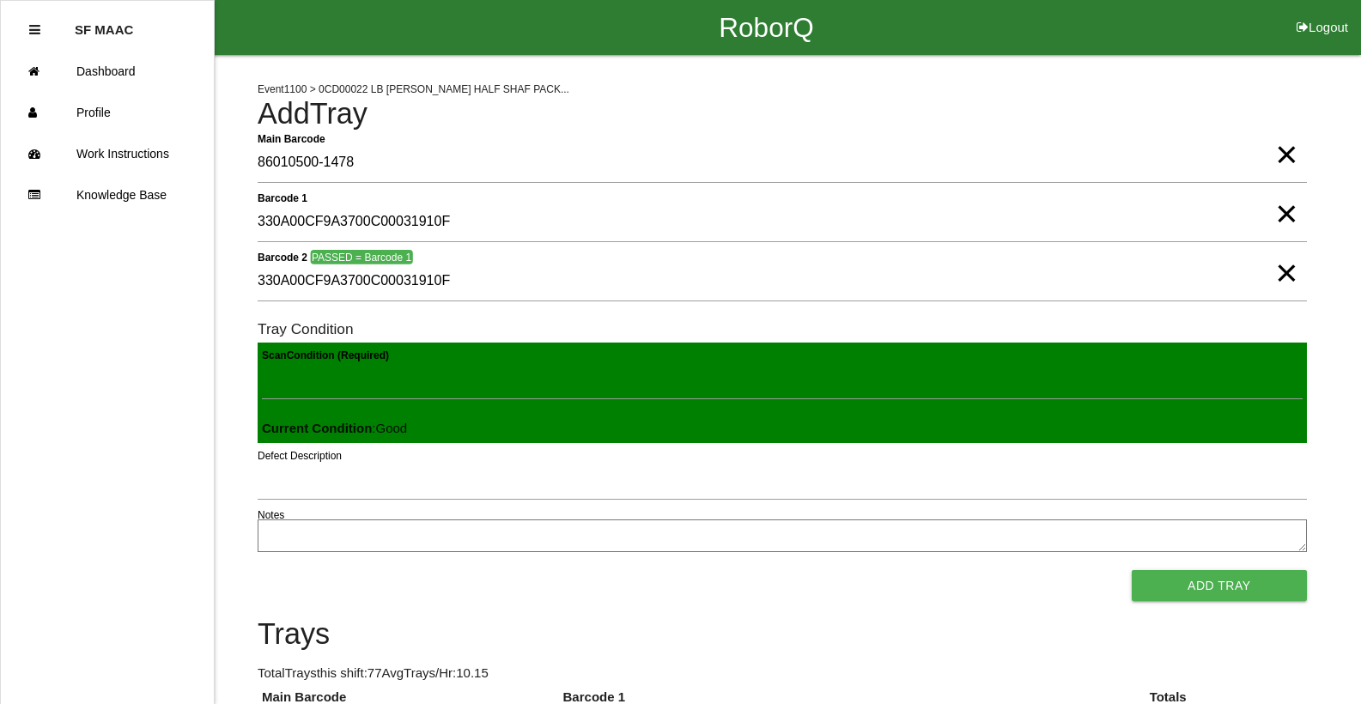
click at [1132, 570] on button "Add Tray" at bounding box center [1219, 585] width 175 height 31
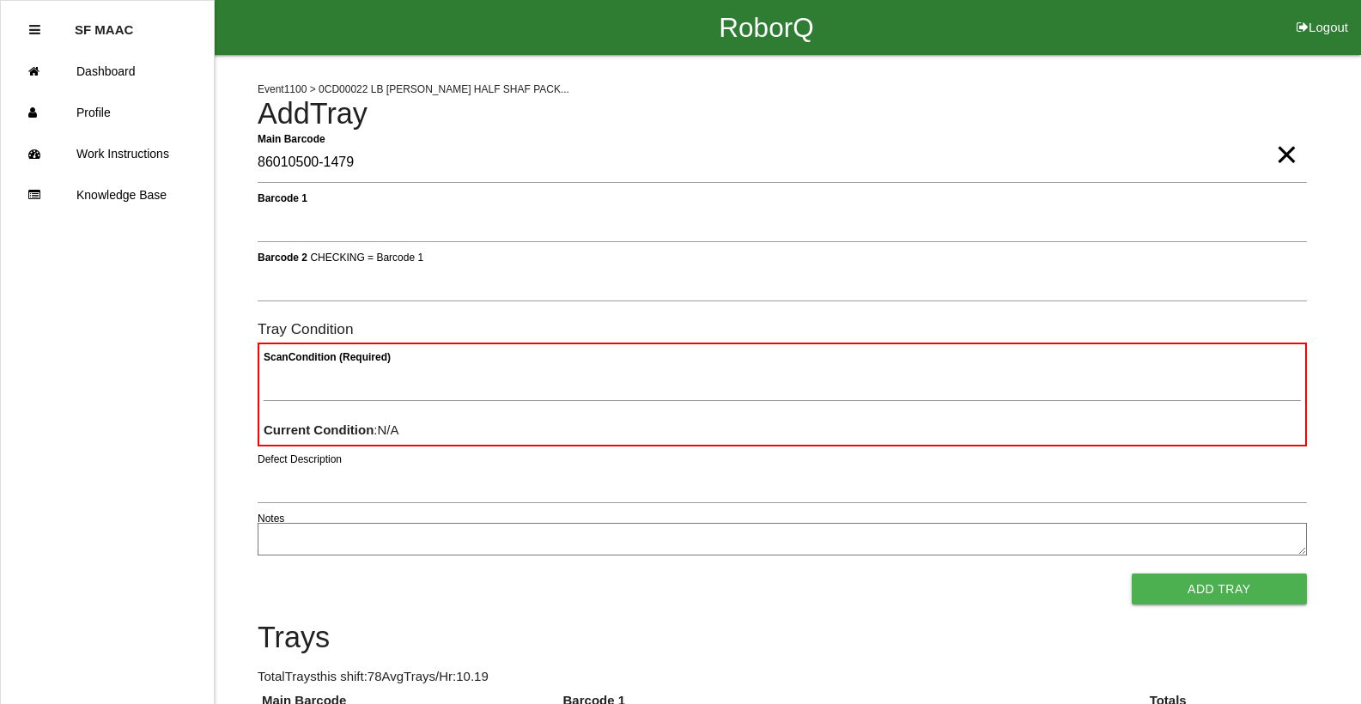
type Barcode "86010500-1479"
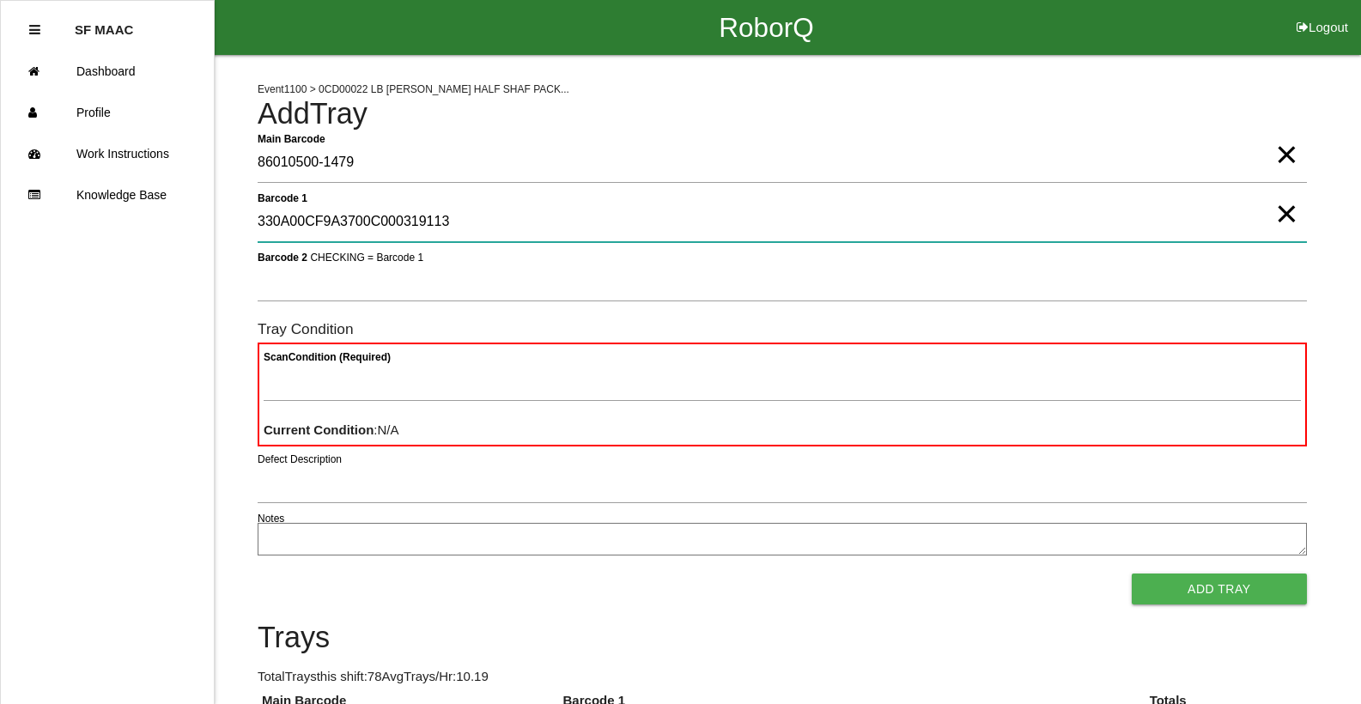
type 1 "330A00CF9A3700C000319113"
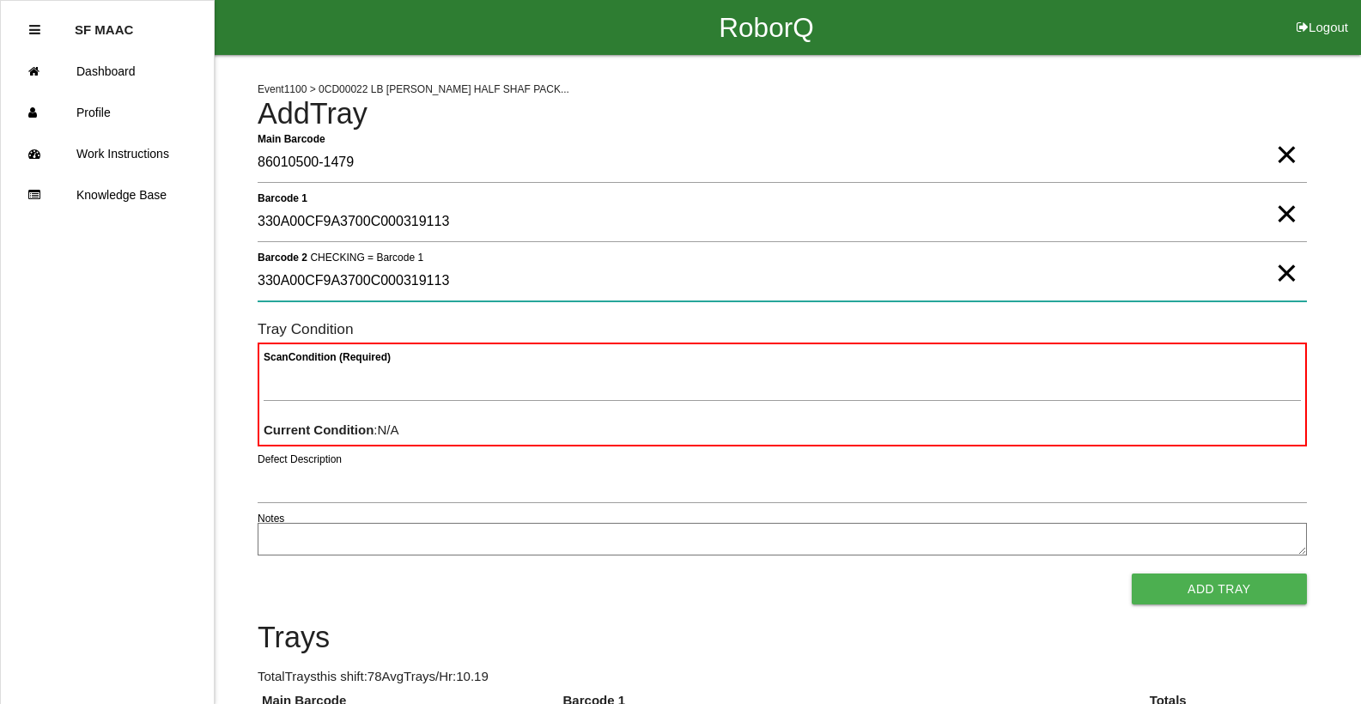
type 2 "330A00CF9A3700C000319113"
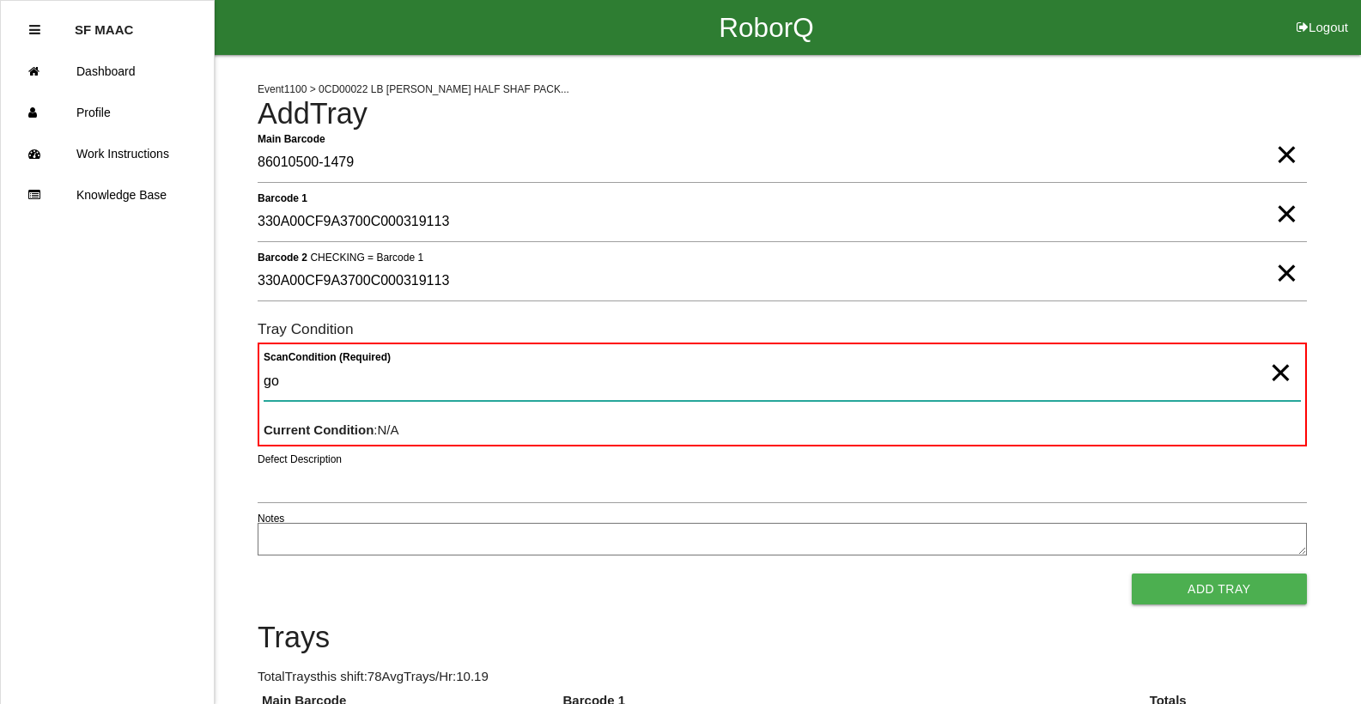
type Condition "goo"
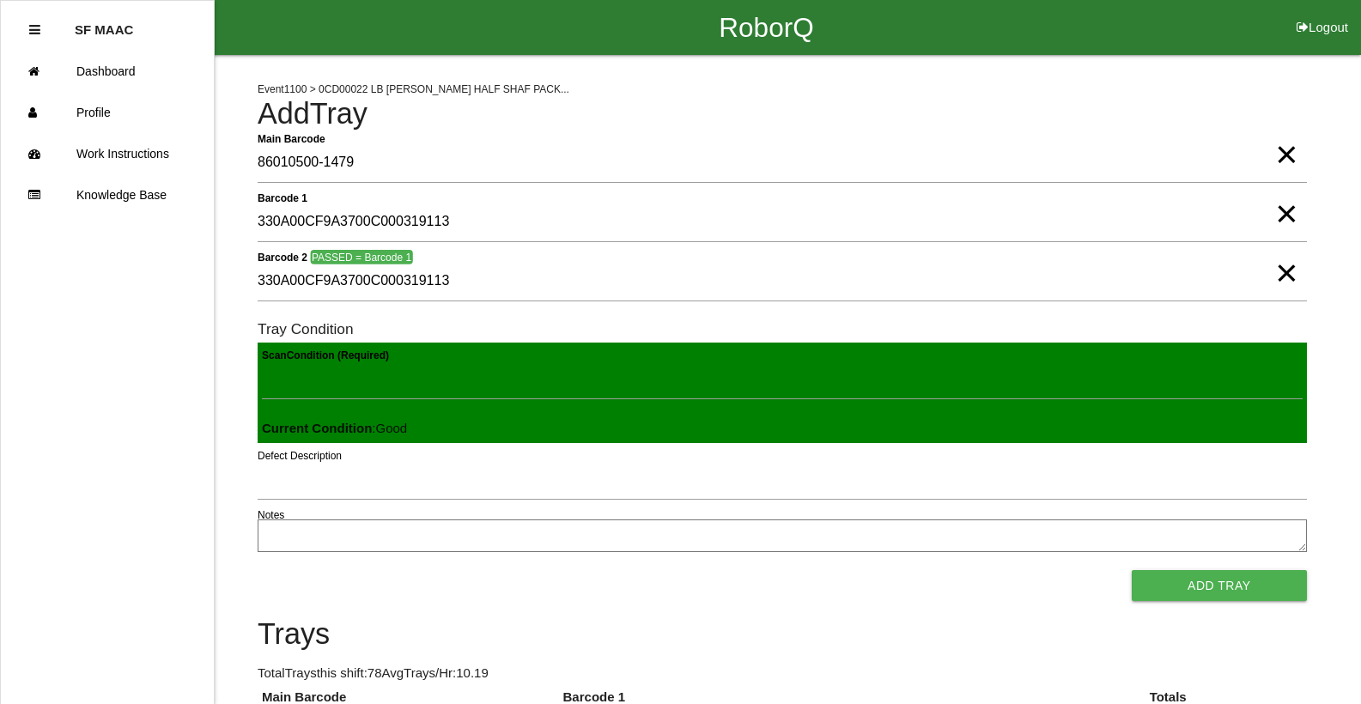
click at [1132, 570] on button "Add Tray" at bounding box center [1219, 585] width 175 height 31
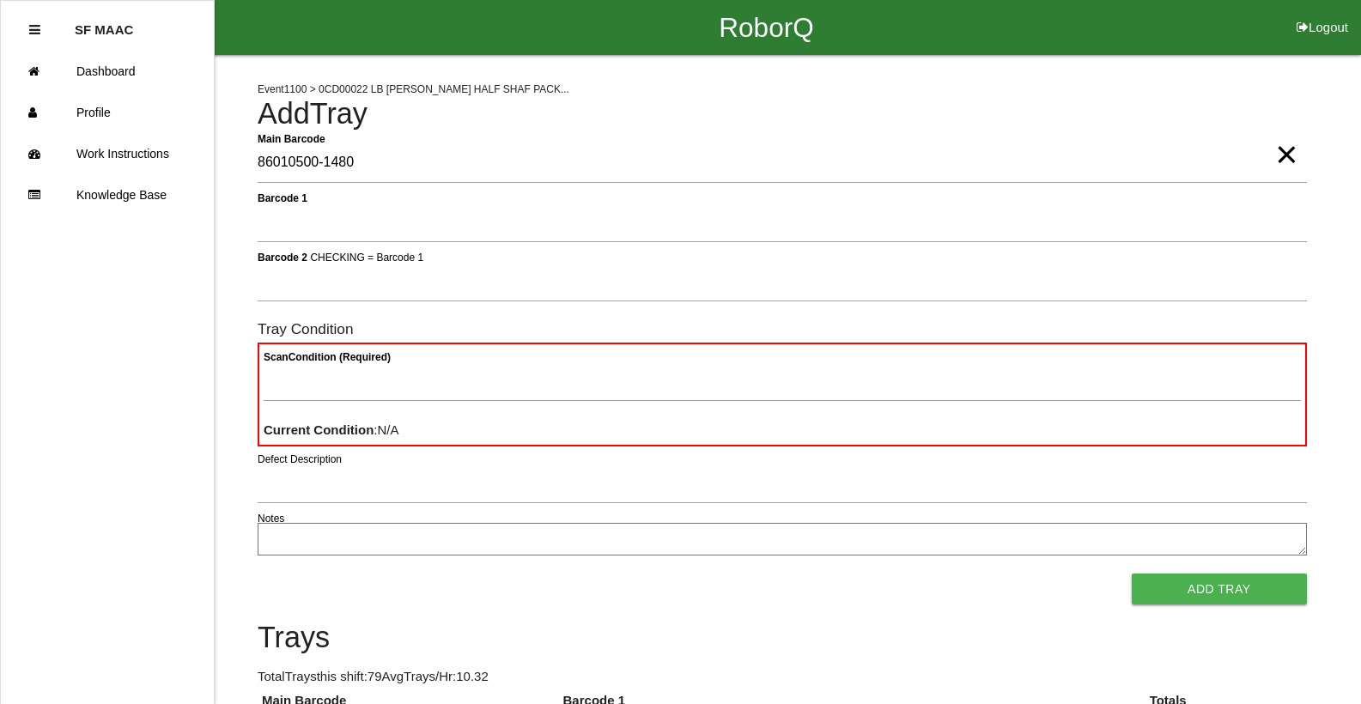
type Barcode "86010500-1480"
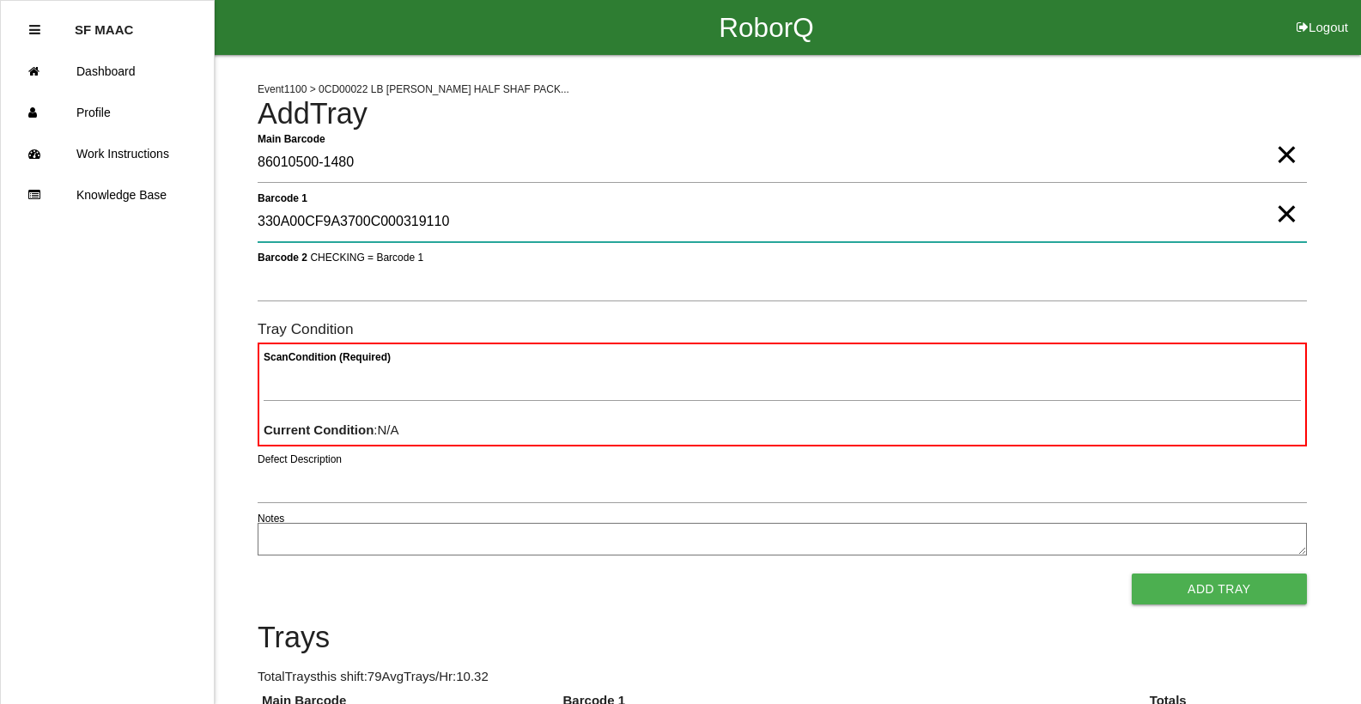
type 1 "330A00CF9A3700C000319110"
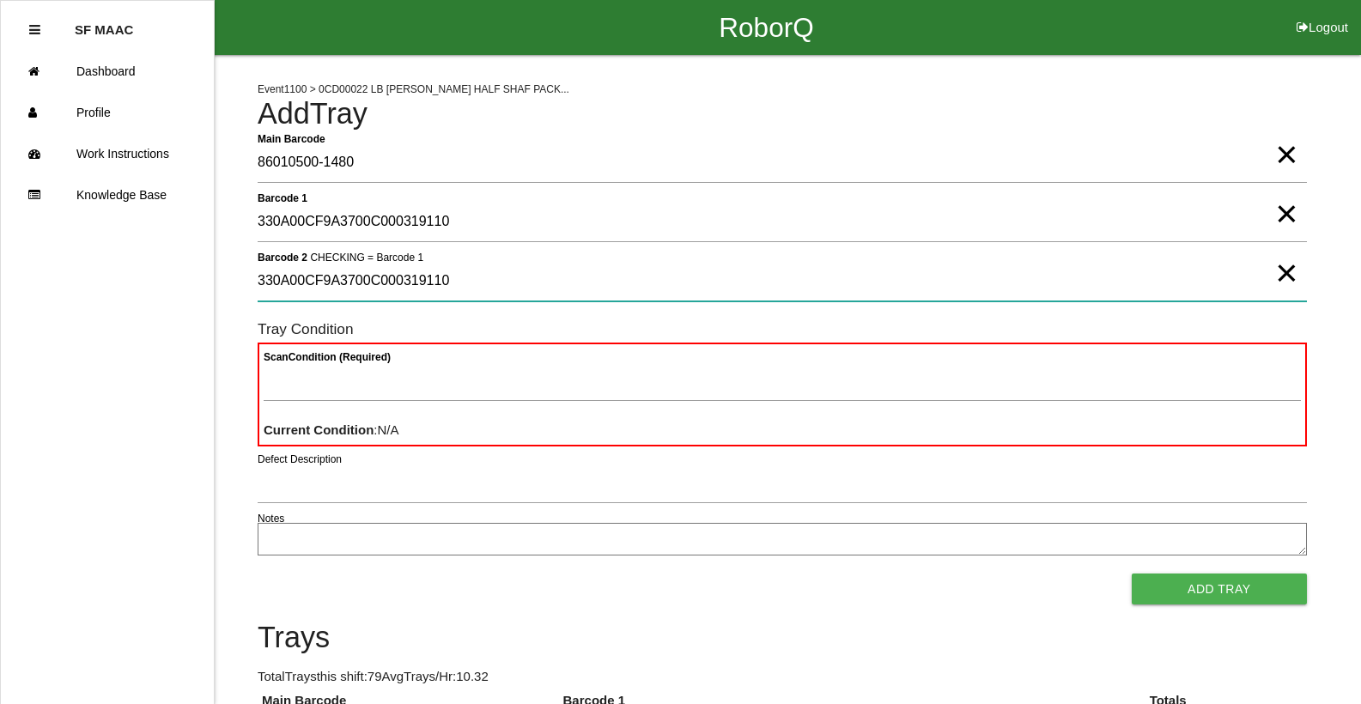
type 2 "330A00CF9A3700C000319110"
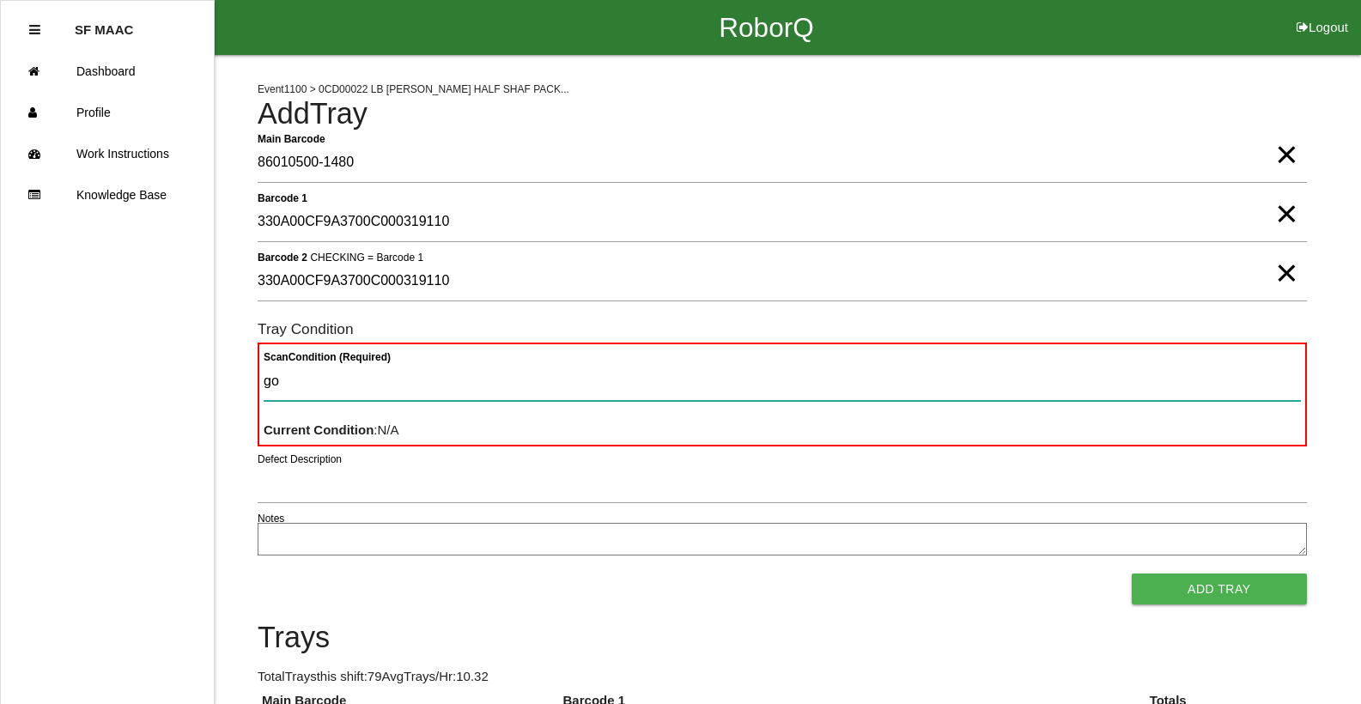
type Condition "goo"
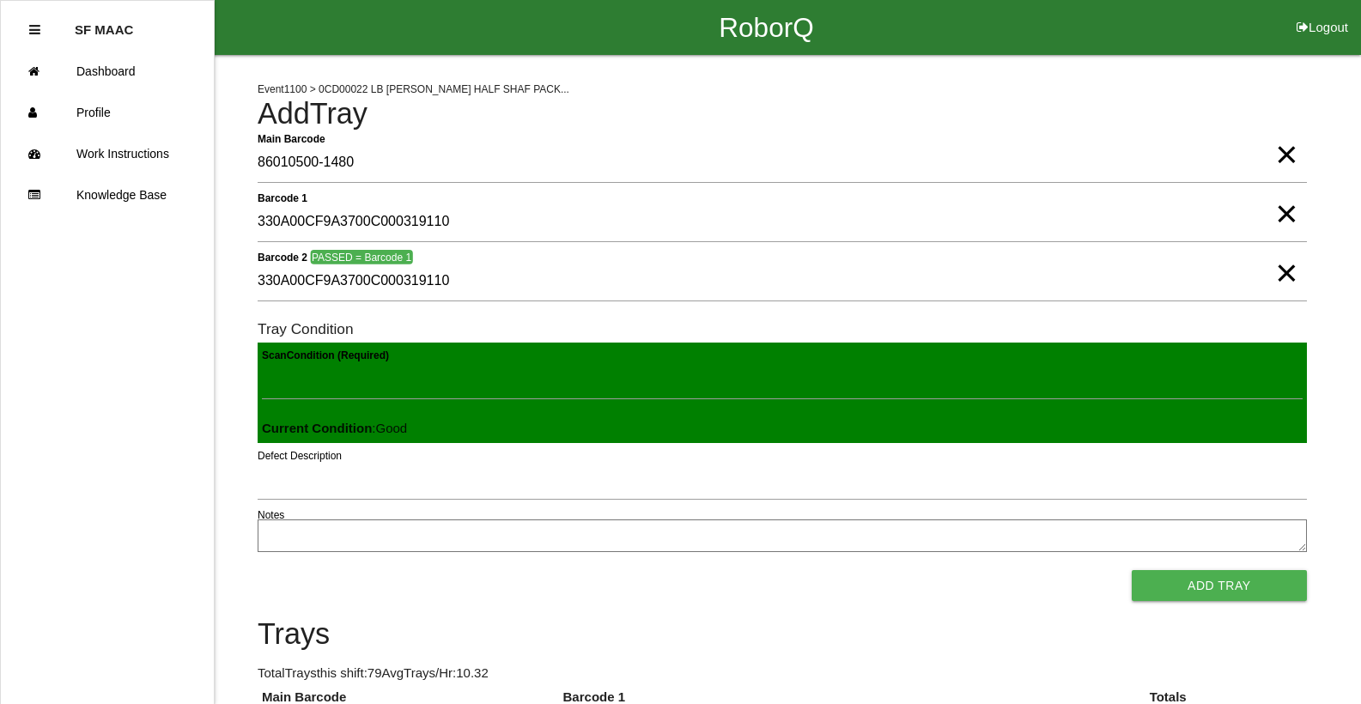
click at [1132, 570] on button "Add Tray" at bounding box center [1219, 585] width 175 height 31
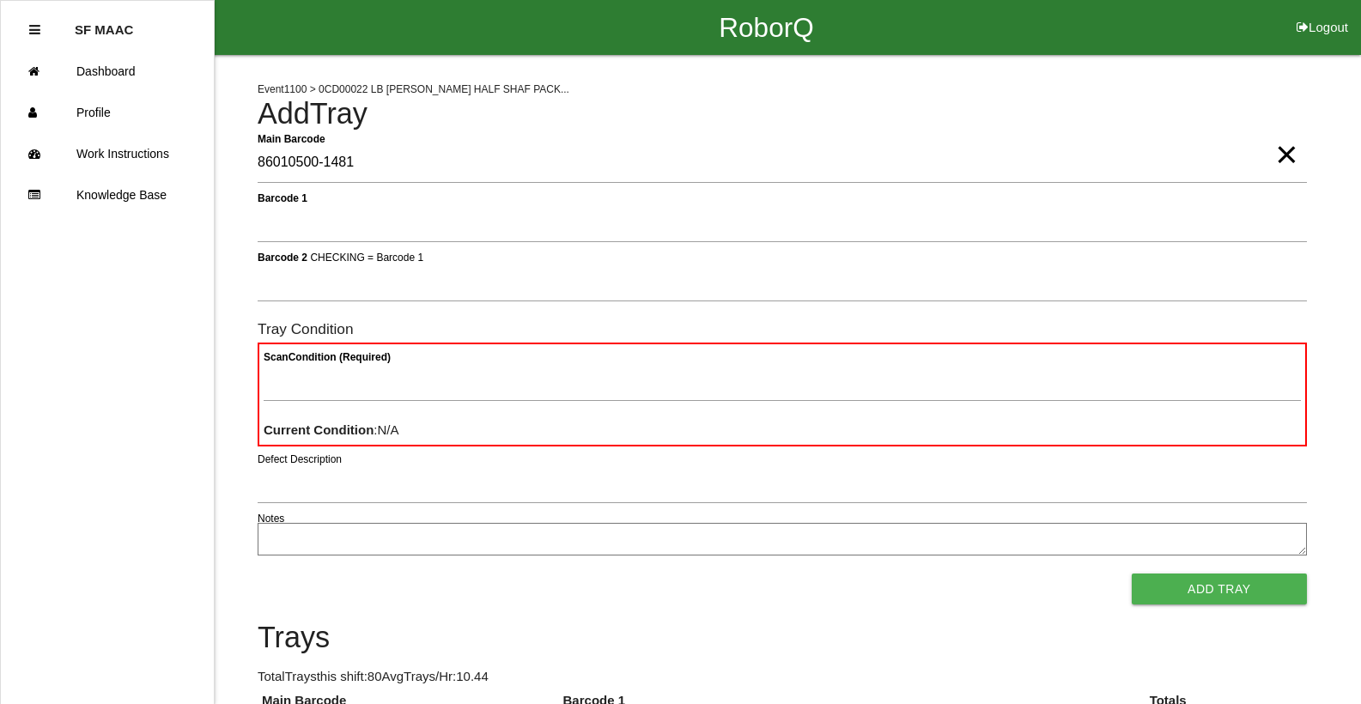
type Barcode "86010500-1481"
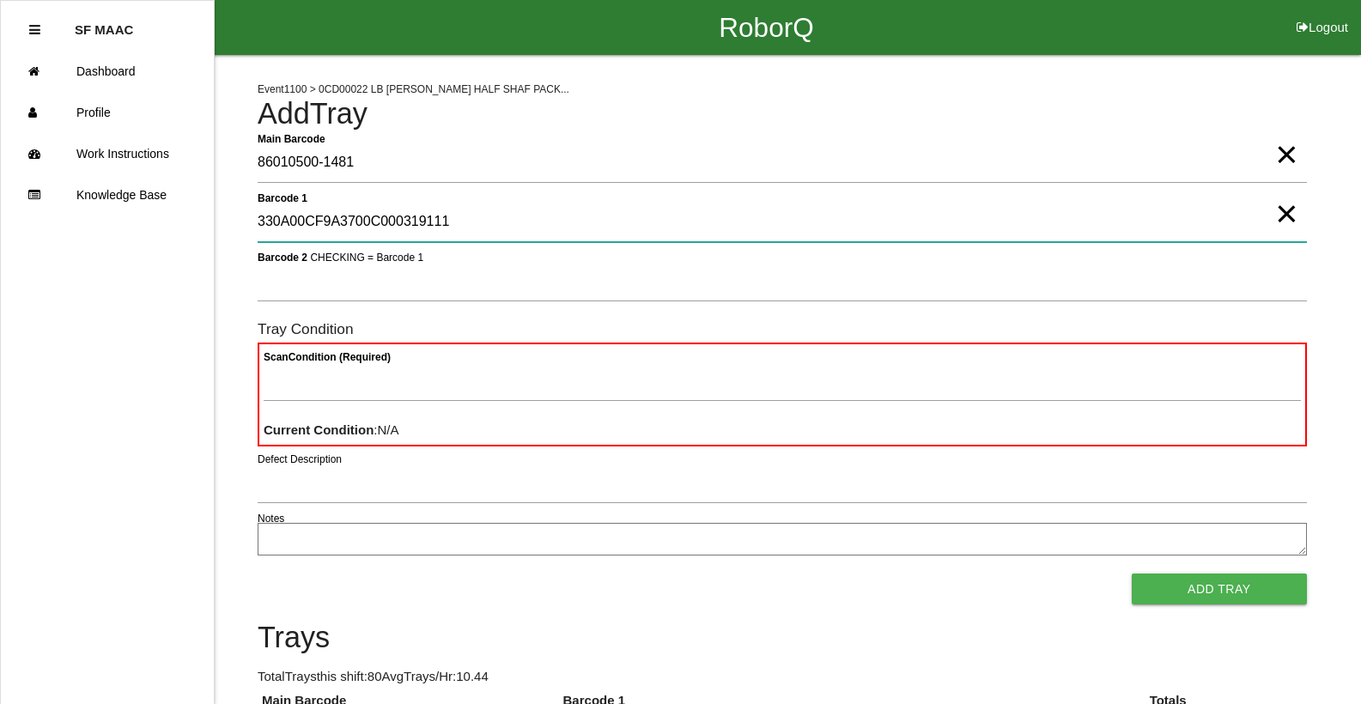
type 1 "330A00CF9A3700C000319111"
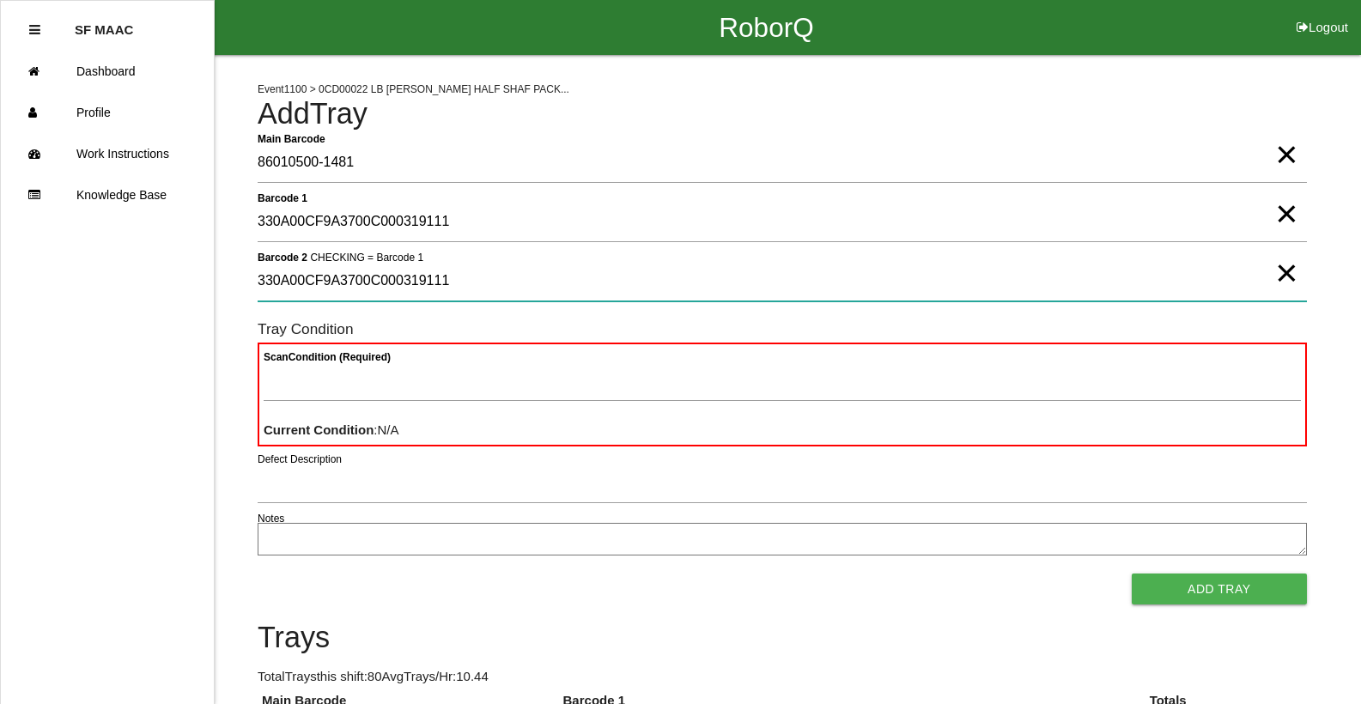
type 2 "330A00CF9A3700C000319111"
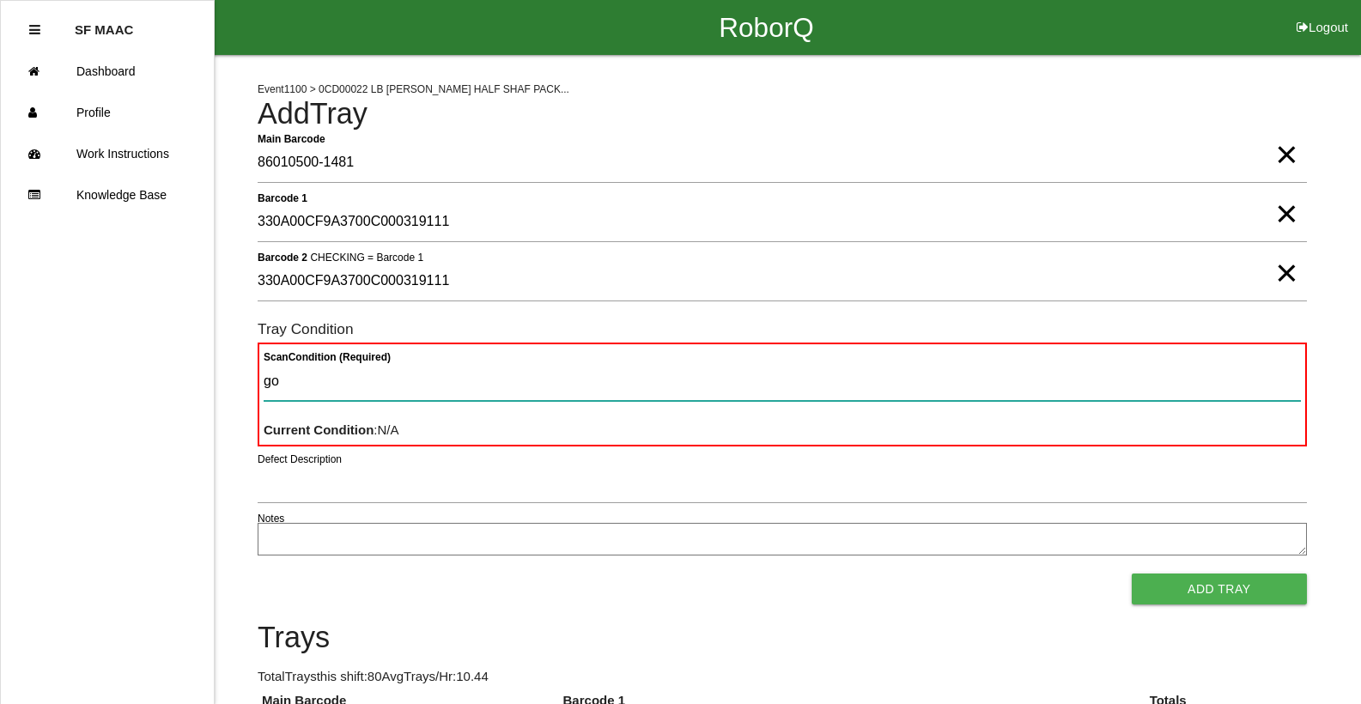
type Condition "goo"
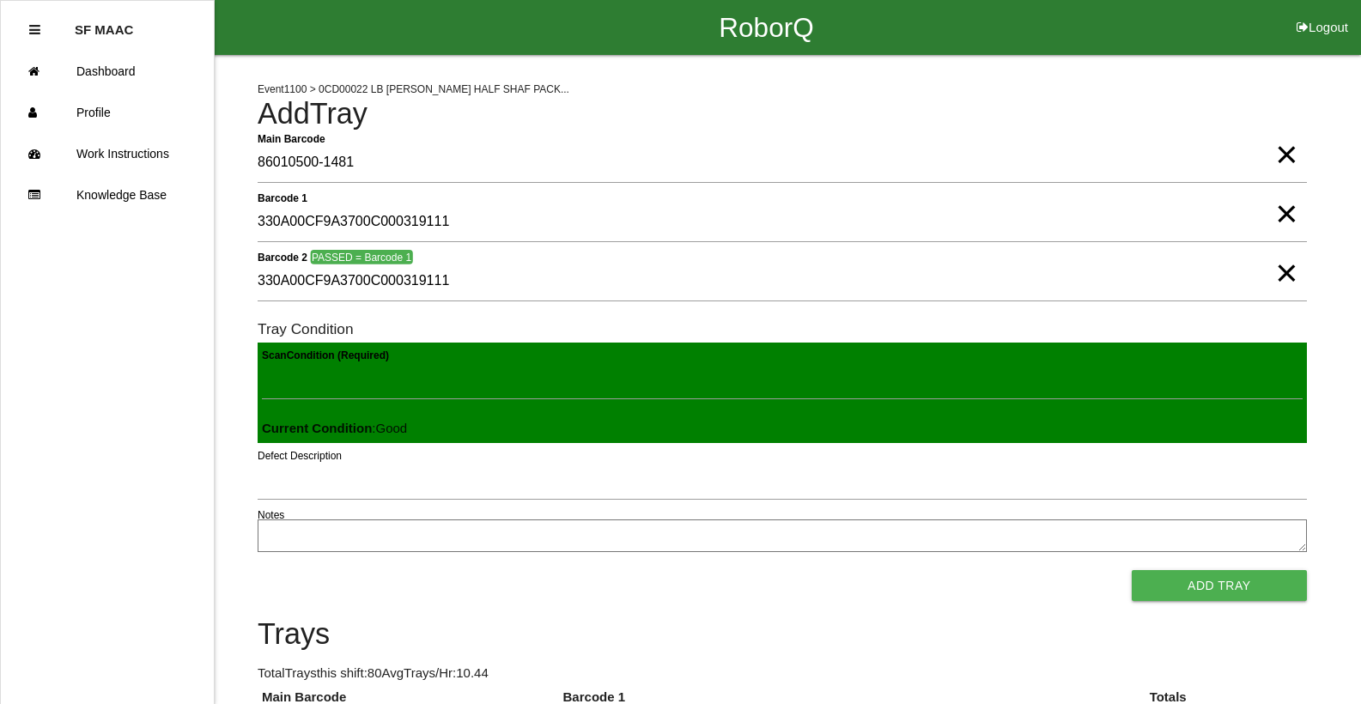
click at [1132, 570] on button "Add Tray" at bounding box center [1219, 585] width 175 height 31
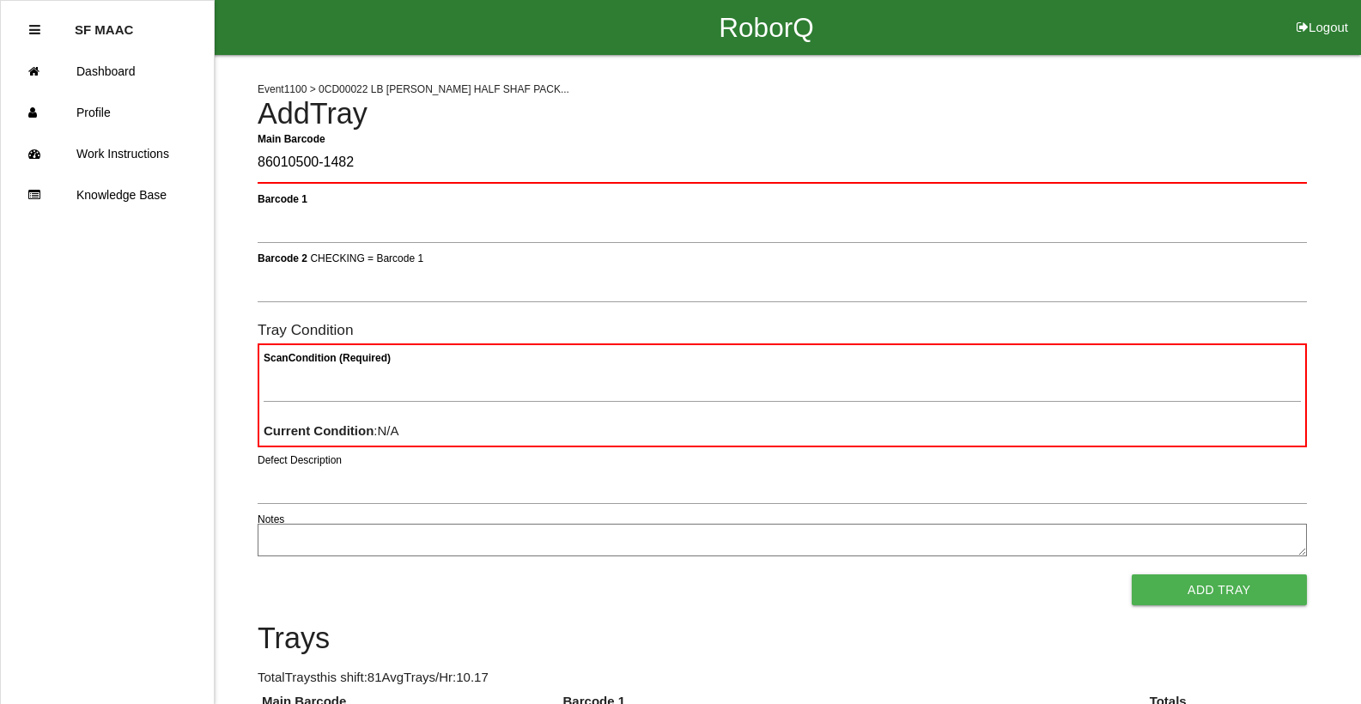
type Barcode "86010500-1482"
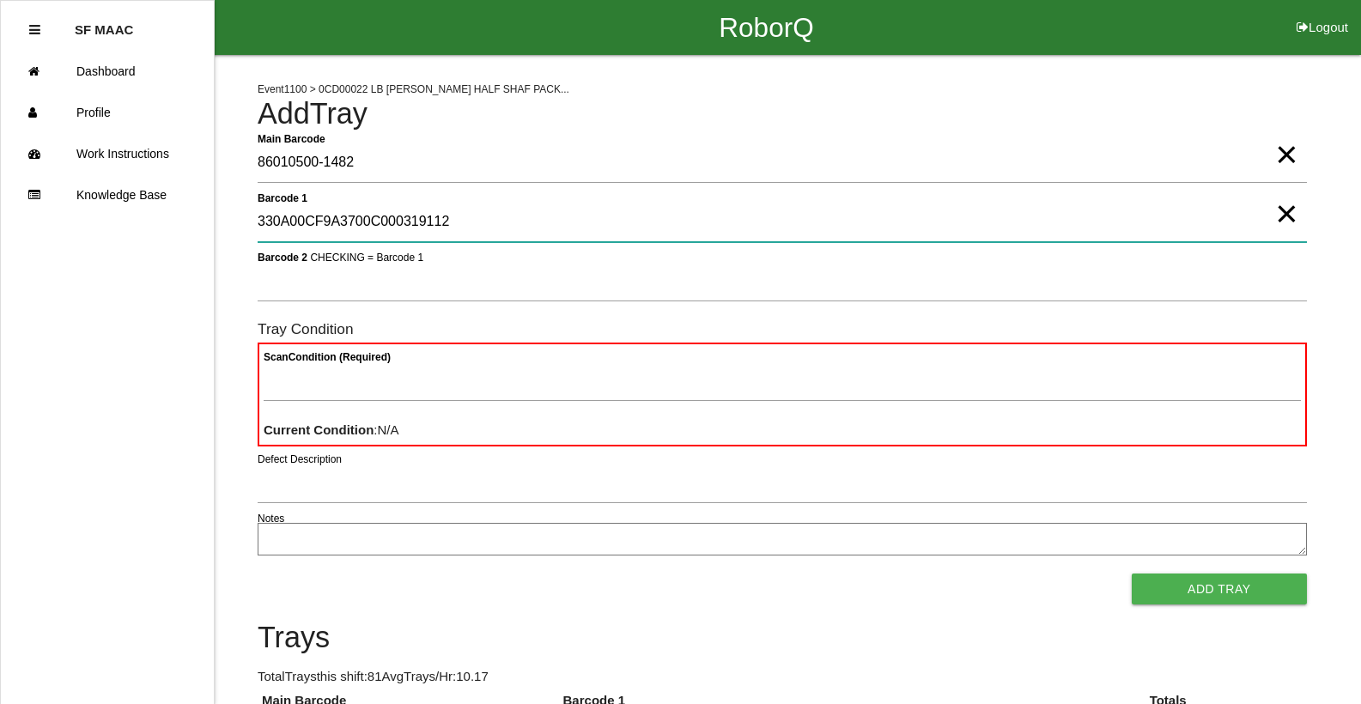
type 1 "330A00CF9A3700C000319112"
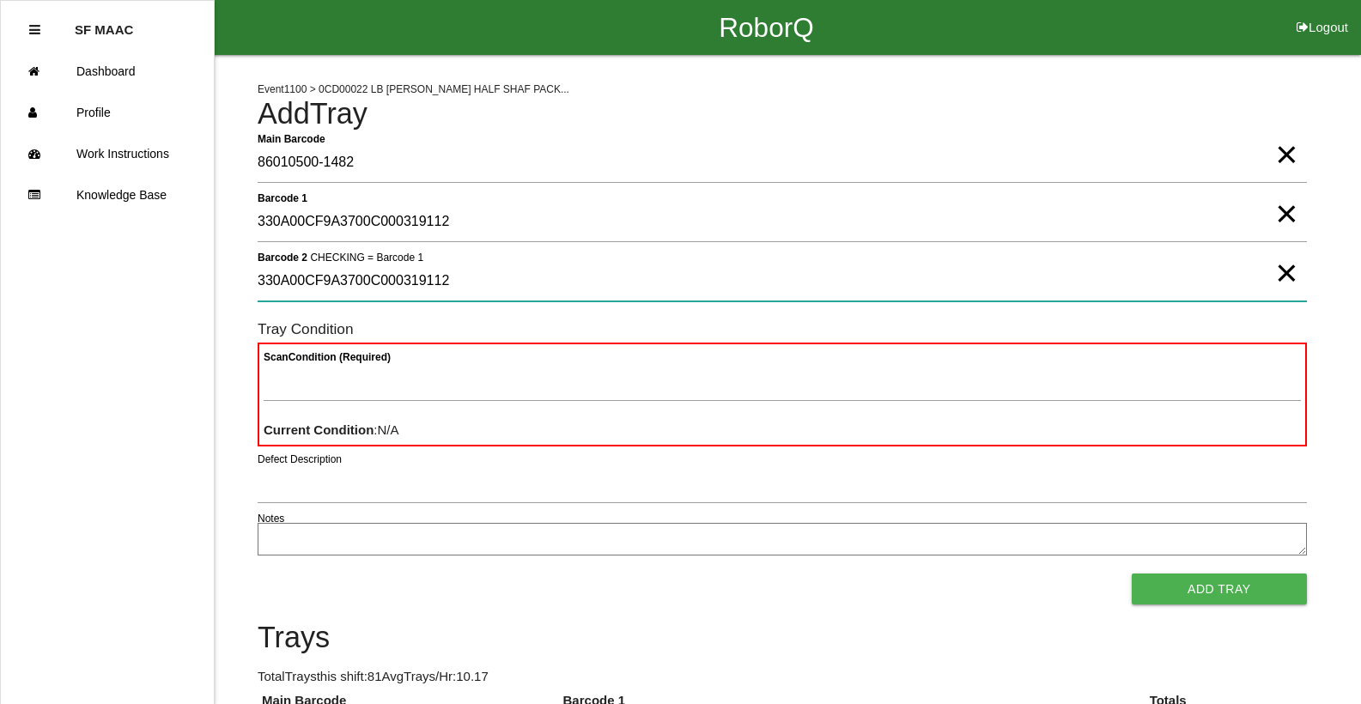
type 2 "330A00CF9A3700C000319112"
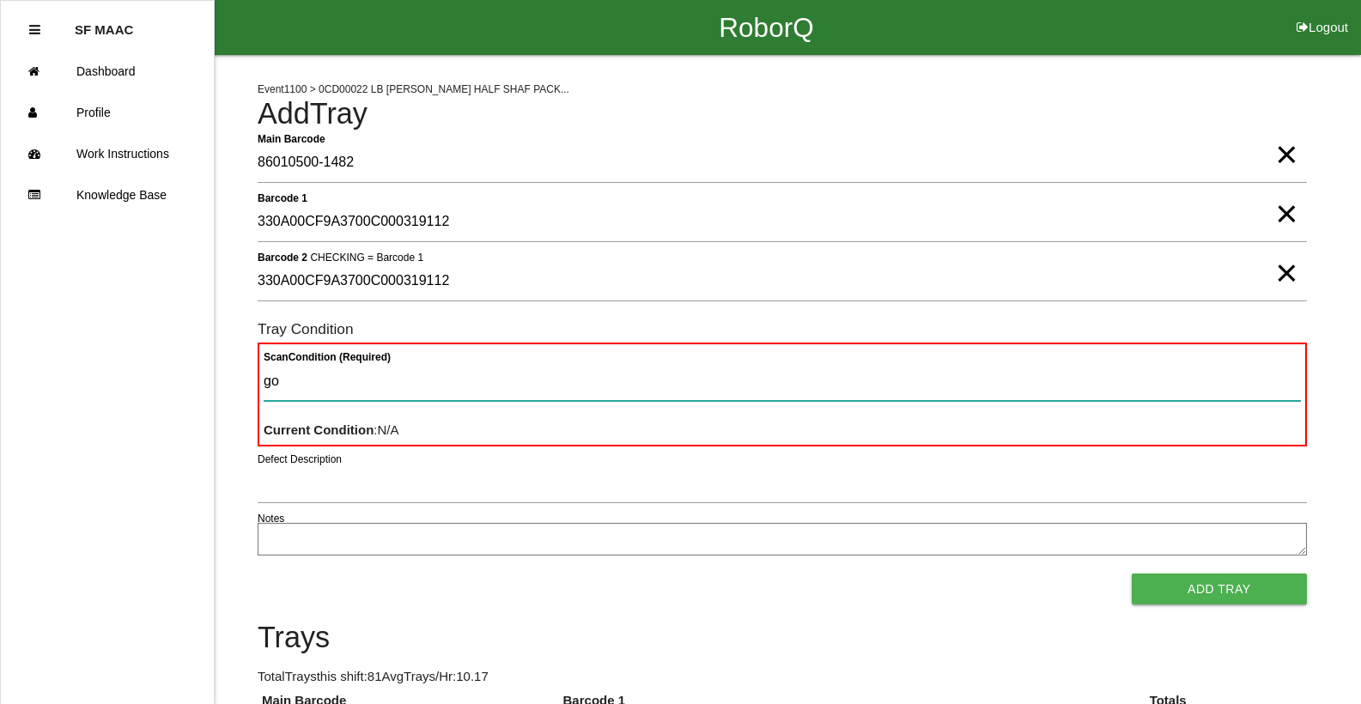
type Condition "goo"
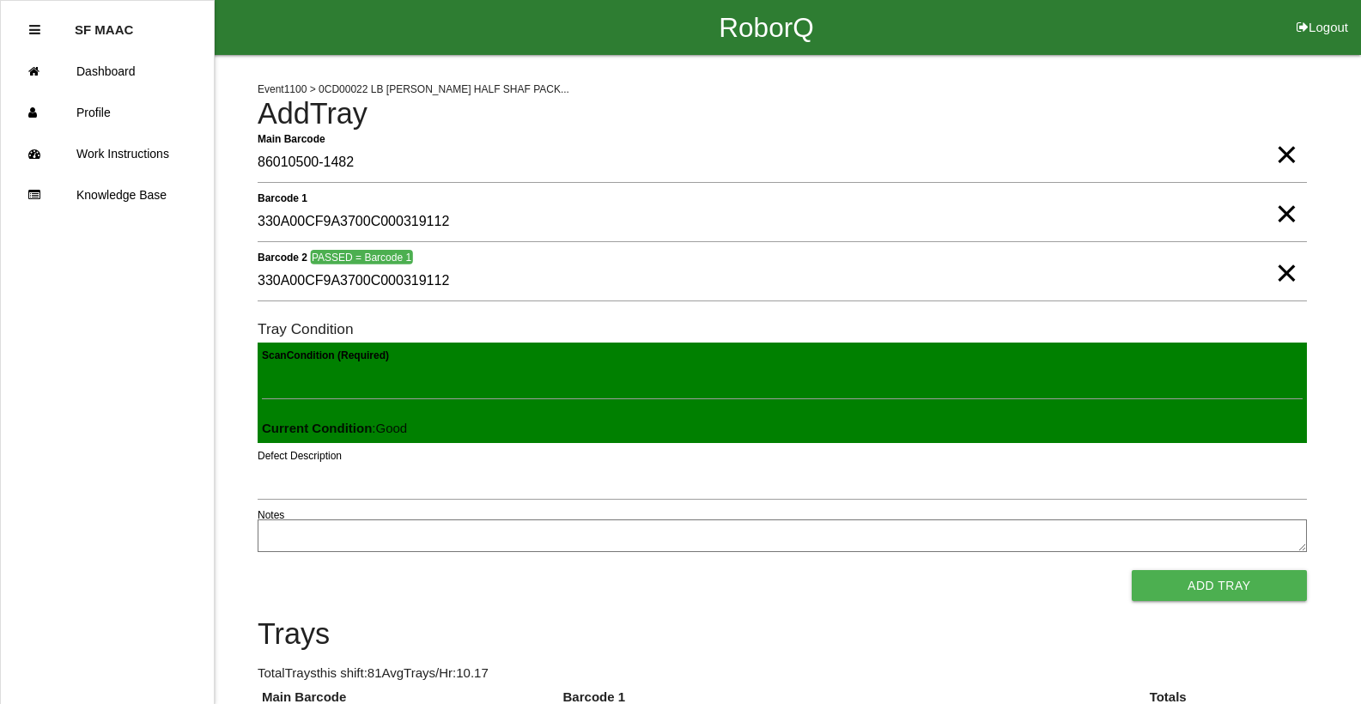
click at [1132, 570] on button "Add Tray" at bounding box center [1219, 585] width 175 height 31
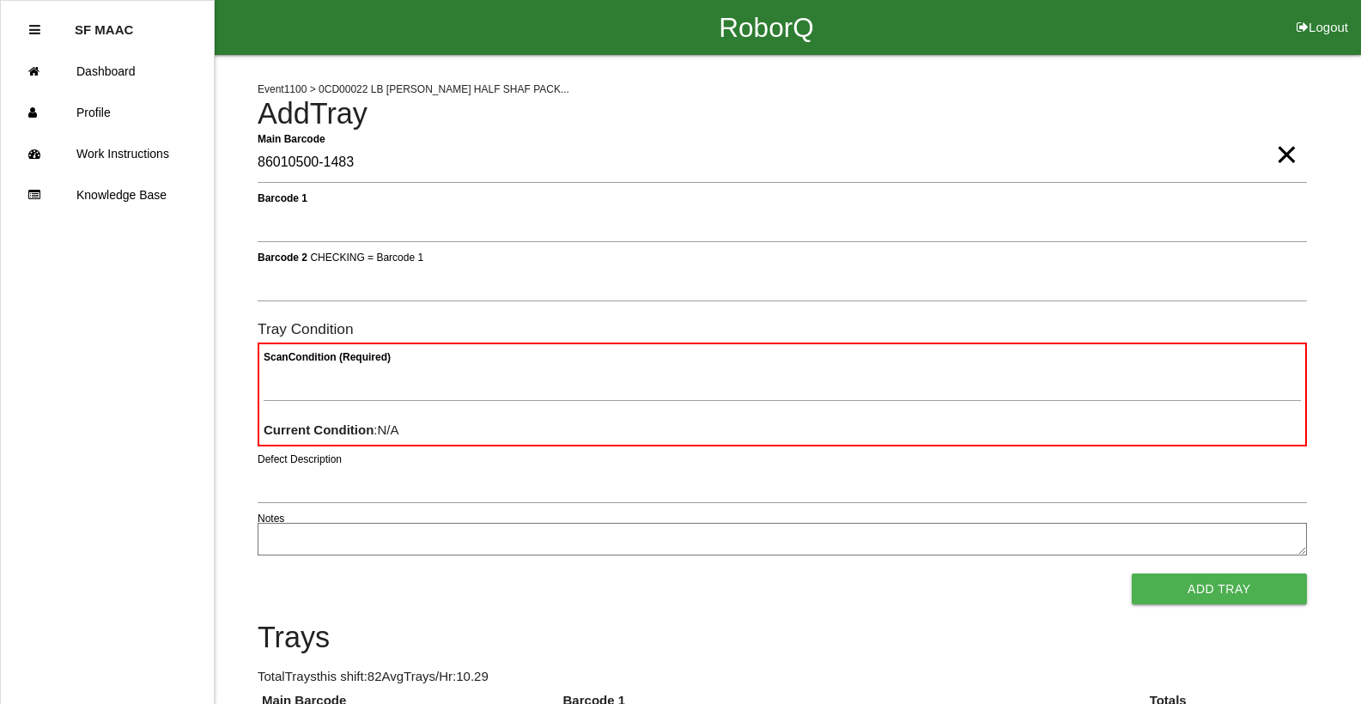
type Barcode "86010500-1483"
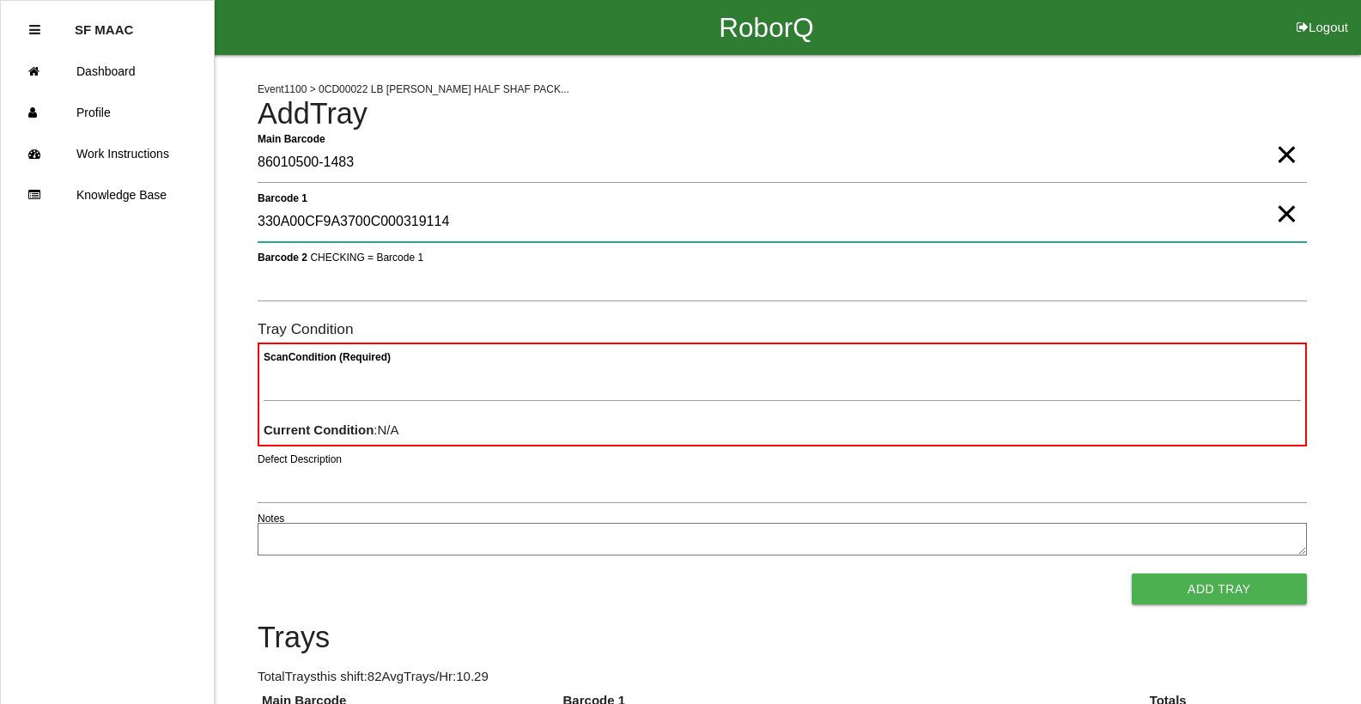
type 1 "330A00CF9A3700C000319114"
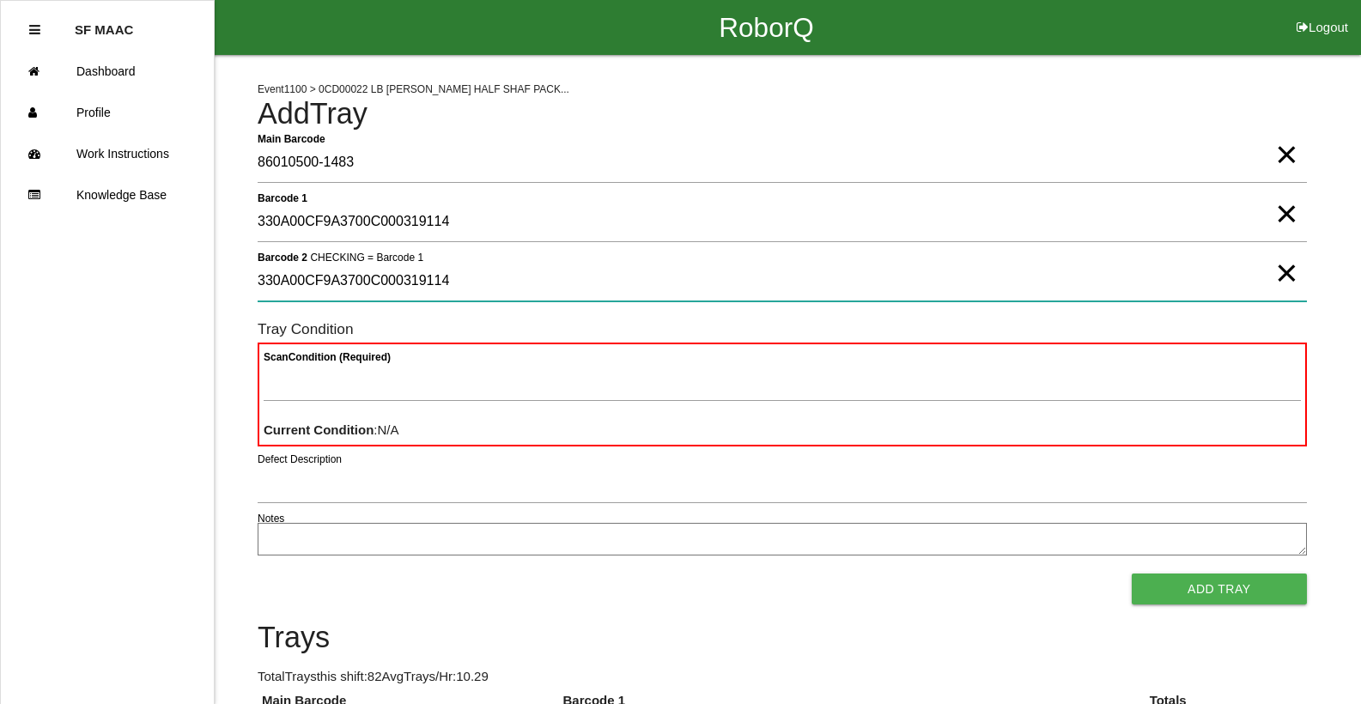
type 2 "330A00CF9A3700C000319114"
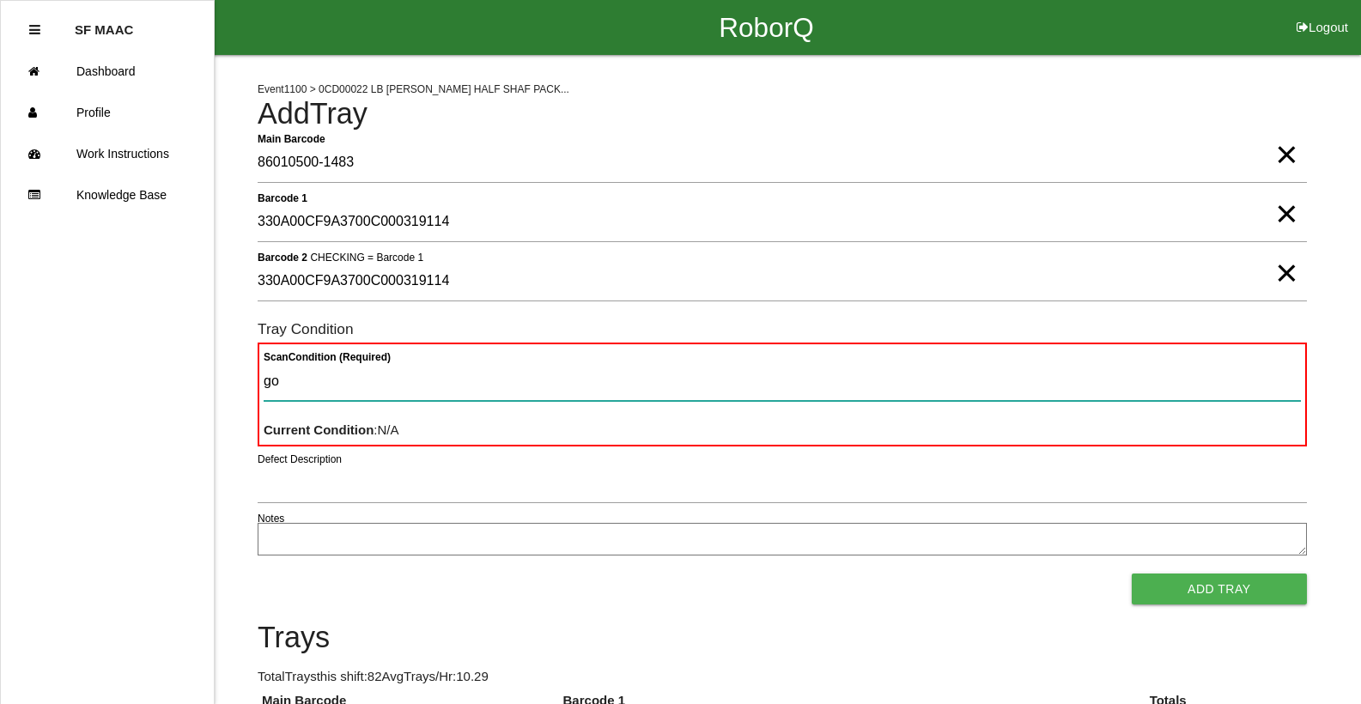
type Condition "goo"
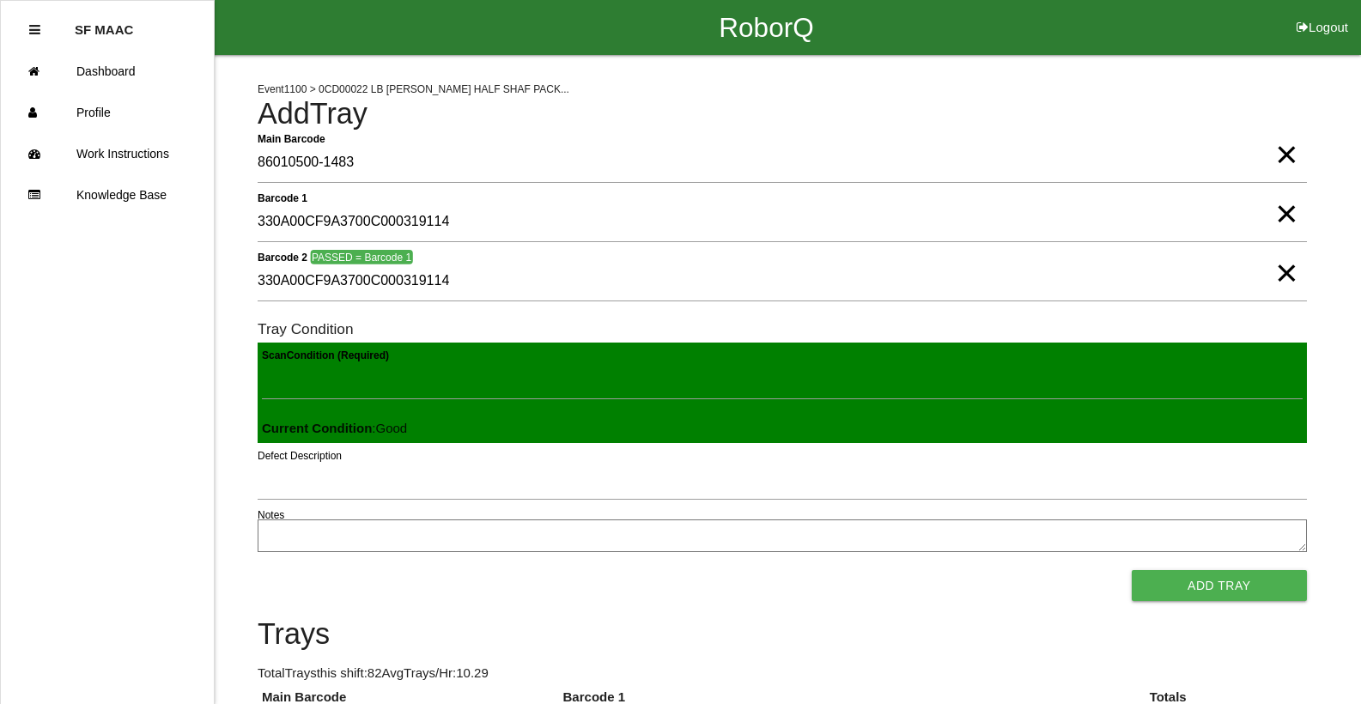
click at [1132, 570] on button "Add Tray" at bounding box center [1219, 585] width 175 height 31
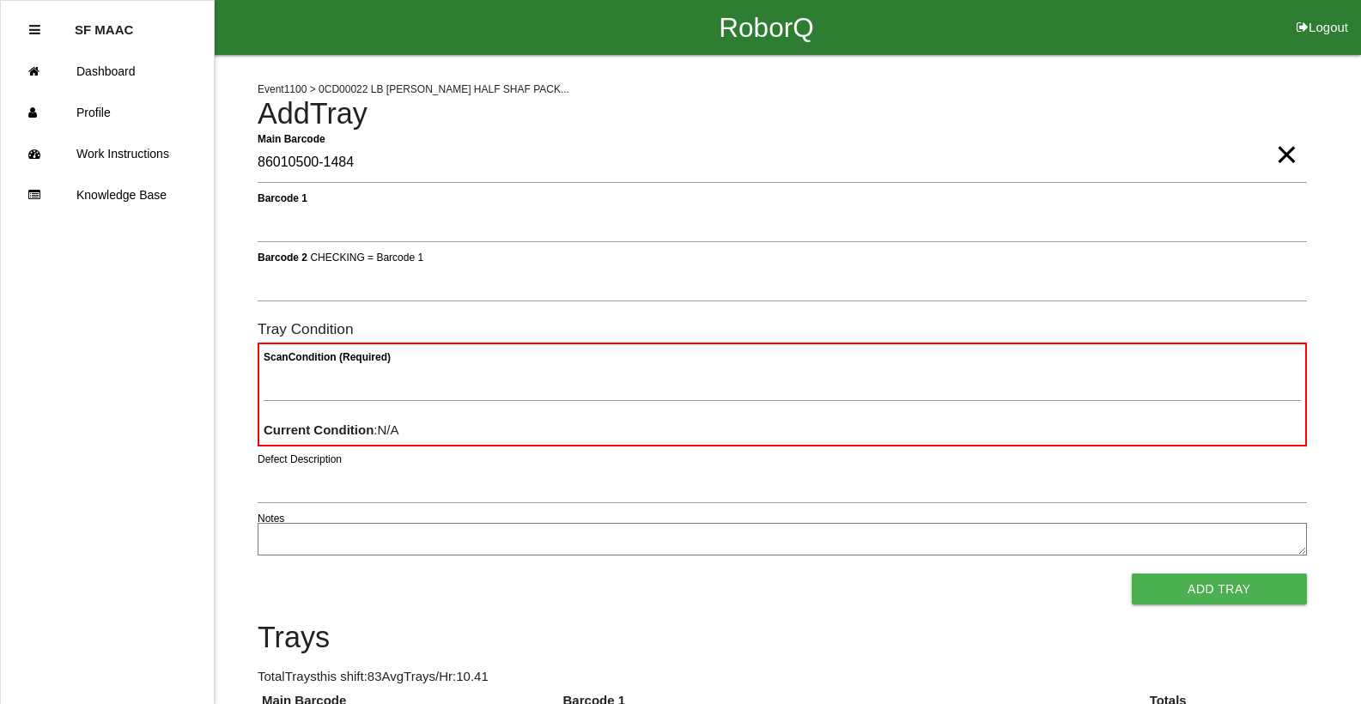
type Barcode "86010500-1484"
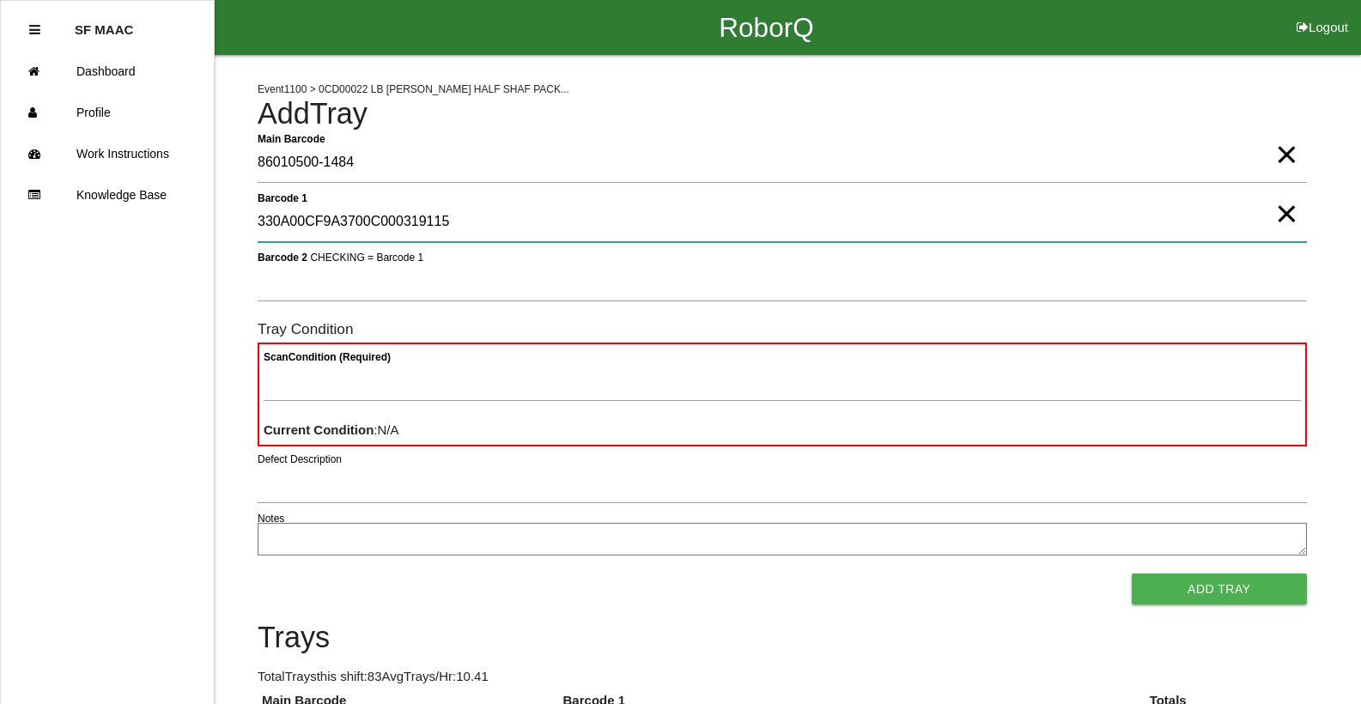
type 1 "330A00CF9A3700C000319115"
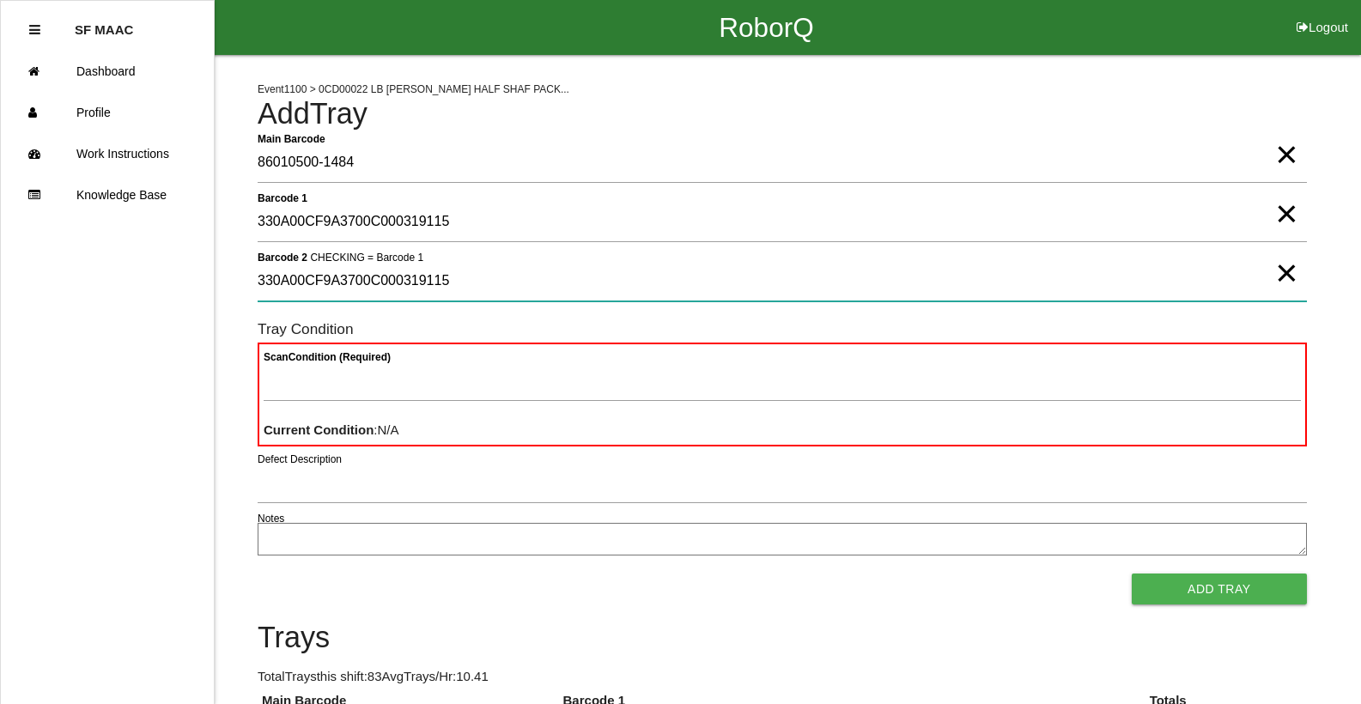
type 2 "330A00CF9A3700C000319115"
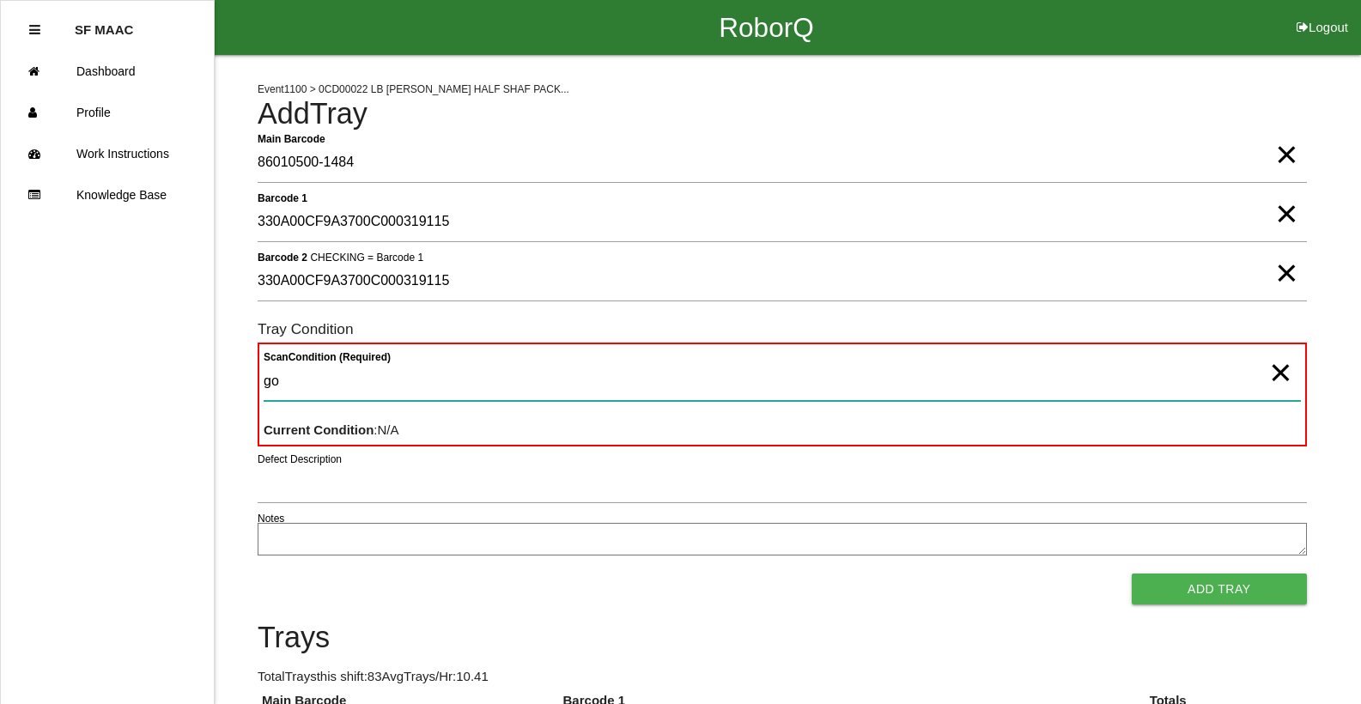
type Condition "goo"
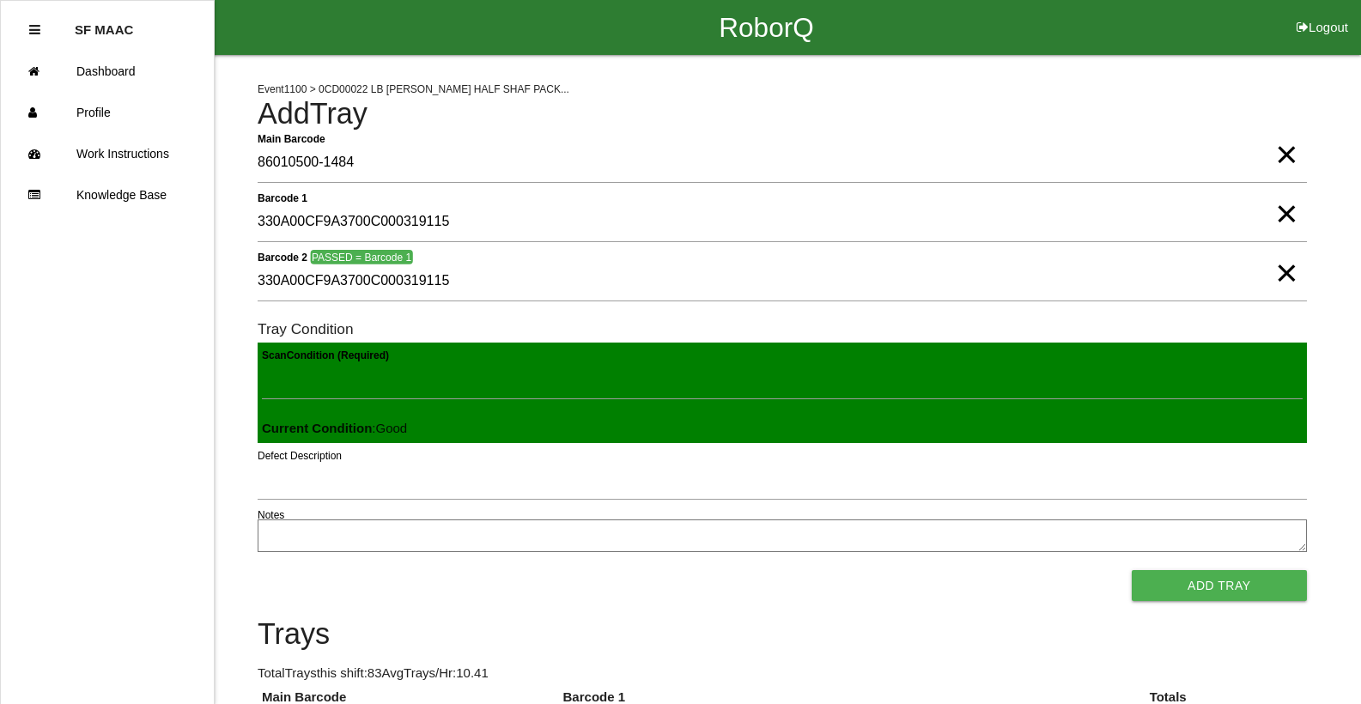
click at [1132, 570] on button "Add Tray" at bounding box center [1219, 585] width 175 height 31
